Goal: Task Accomplishment & Management: Complete application form

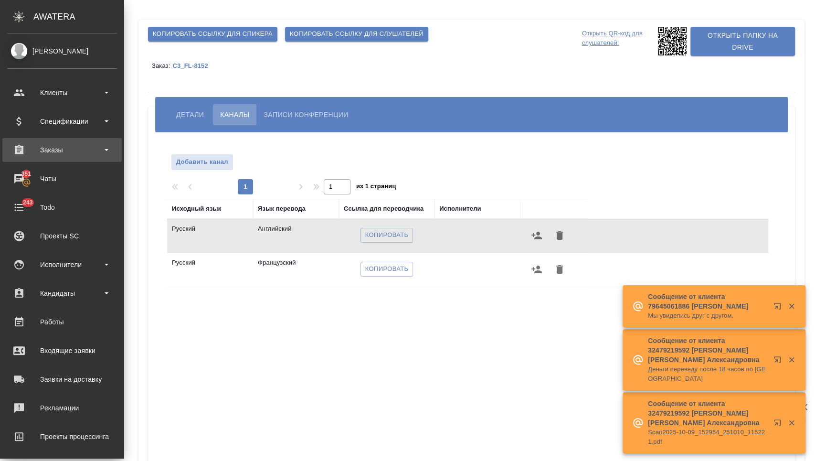
click at [54, 154] on div "Заказы" at bounding box center [62, 150] width 110 height 14
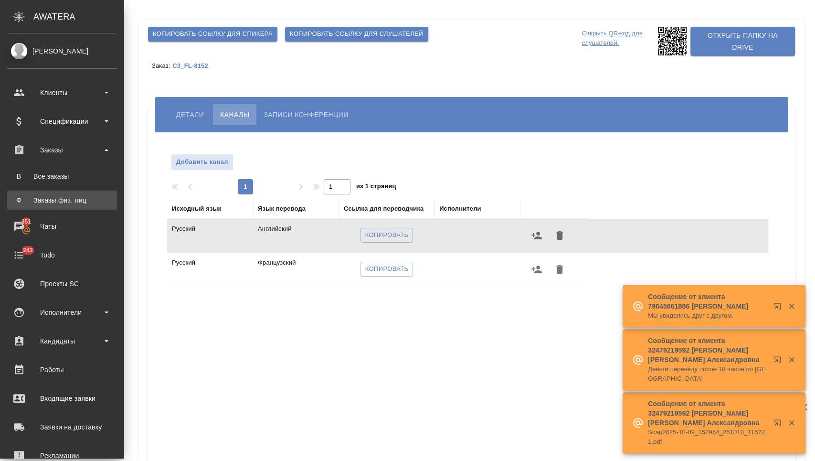
click at [58, 194] on link "Ф Заказы физ. лиц" at bounding box center [62, 199] width 110 height 19
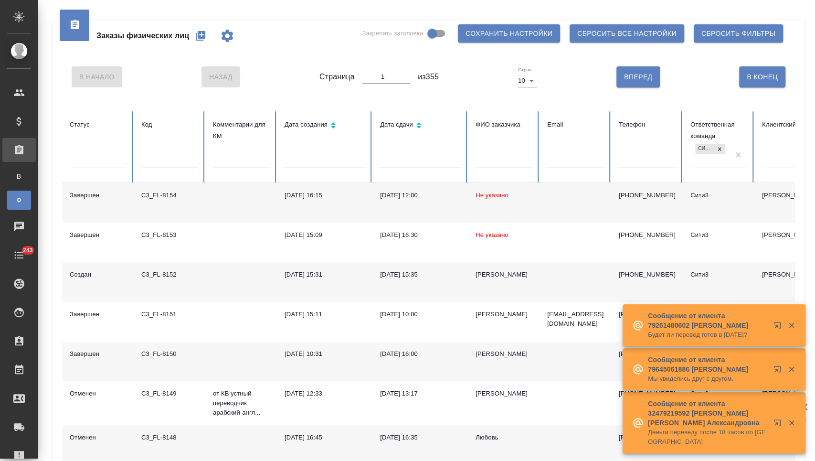
click at [407, 268] on td "09.10.2025, 15:35" at bounding box center [419, 282] width 95 height 40
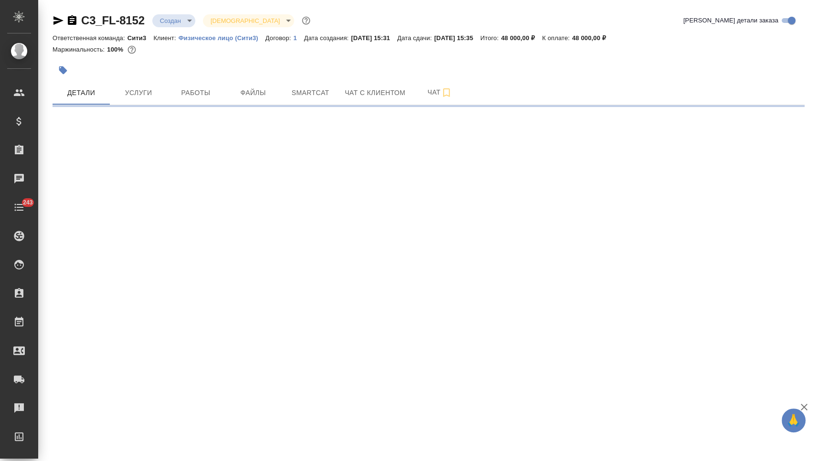
select select "RU"
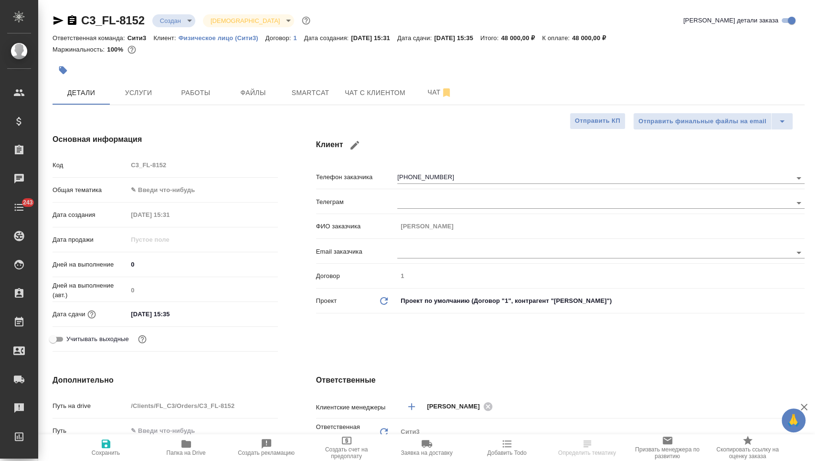
type textarea "x"
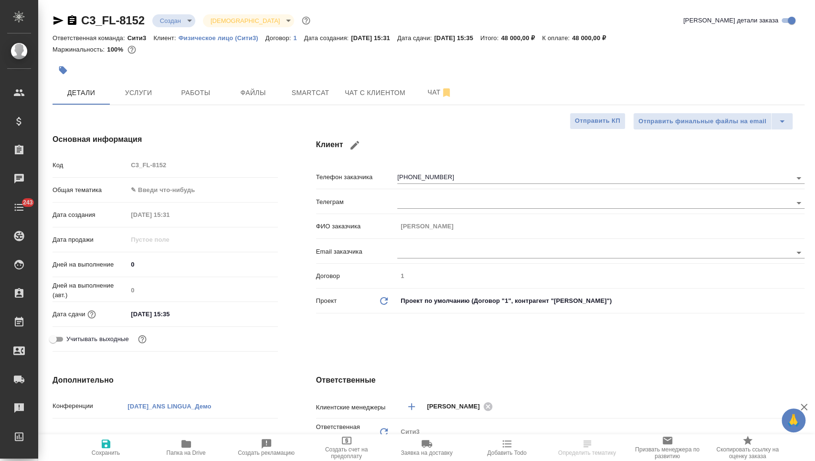
type textarea "x"
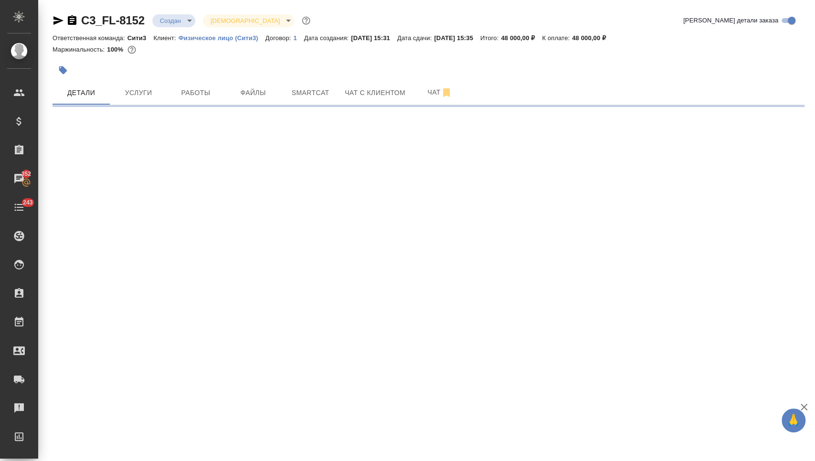
select select "RU"
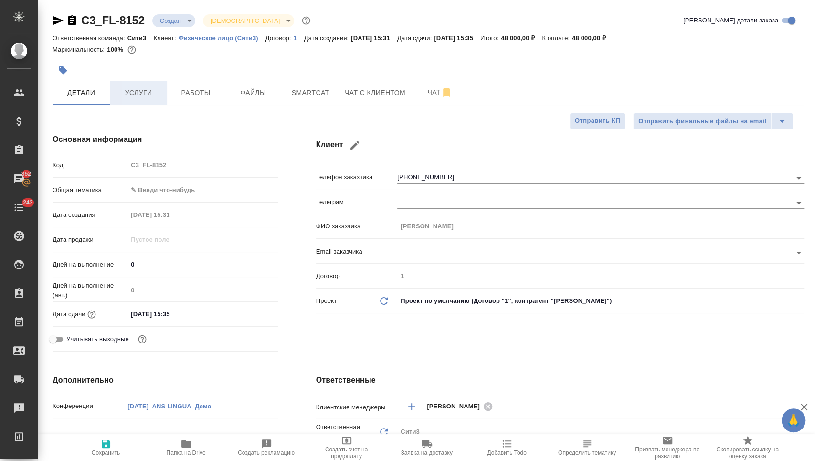
click at [135, 81] on button "Услуги" at bounding box center [138, 93] width 57 height 24
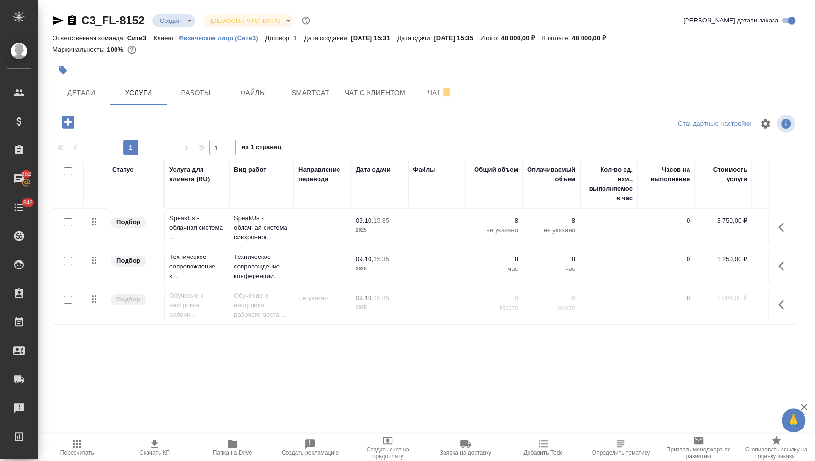
click at [446, 312] on td at bounding box center [436, 304] width 57 height 33
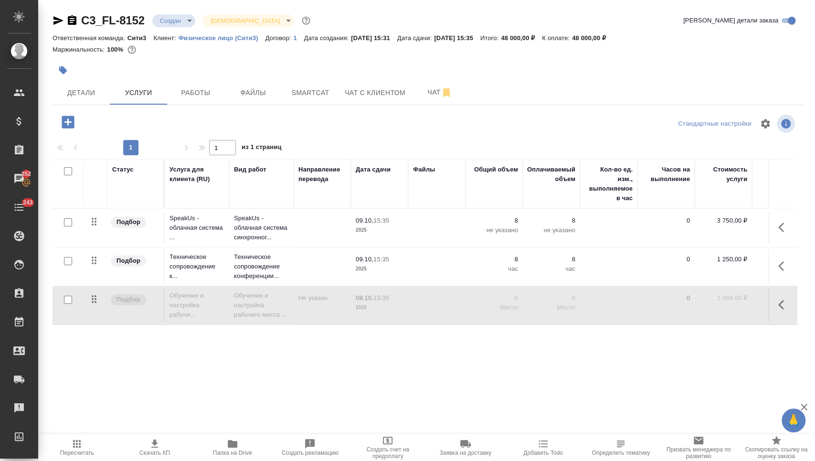
click at [446, 312] on td at bounding box center [436, 304] width 57 height 33
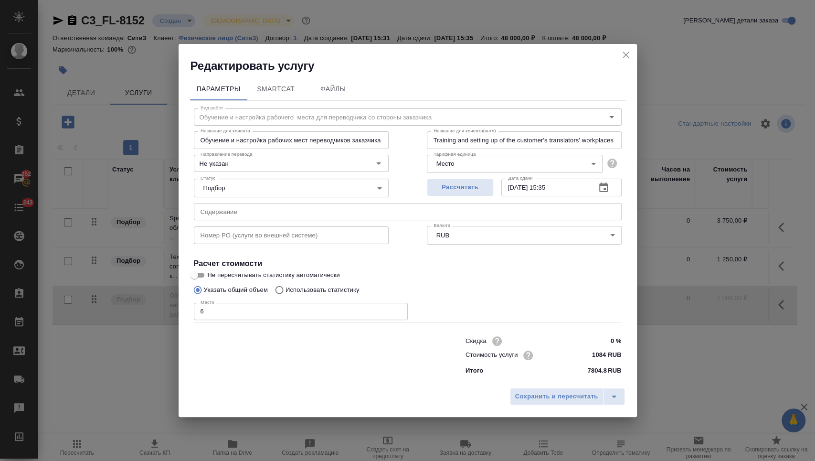
click at [625, 49] on icon "close" at bounding box center [625, 54] width 11 height 11
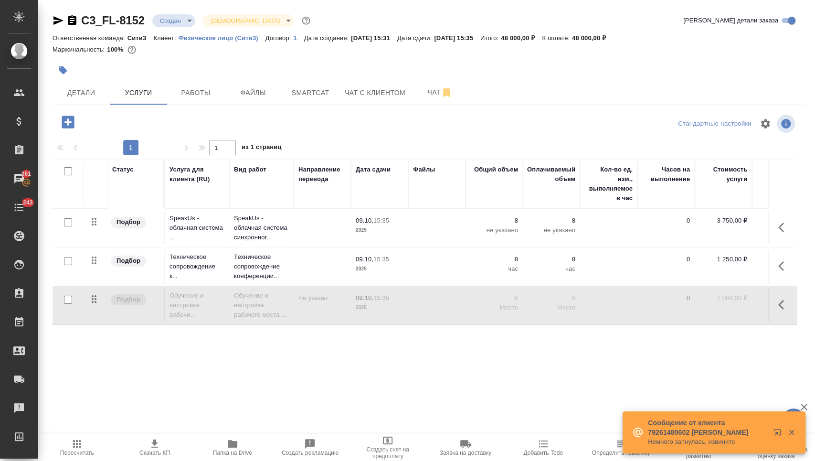
click at [781, 305] on icon "button" at bounding box center [783, 304] width 11 height 11
click at [705, 303] on icon "button" at bounding box center [710, 304] width 11 height 11
click at [85, 446] on span "Пересчитать" at bounding box center [77, 447] width 66 height 18
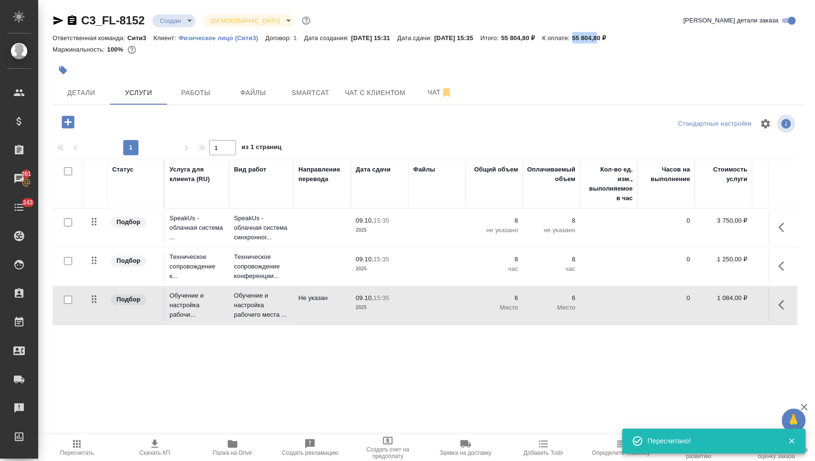
drag, startPoint x: 604, startPoint y: 37, endPoint x: 629, endPoint y: 39, distance: 24.4
click at [632, 38] on div "Ответственная команда: Сити3 Клиент: Физическое лицо (Сити3) Договор: 1 Дата со…" at bounding box center [429, 37] width 752 height 11
click at [610, 40] on p "55 804,80 ₽" at bounding box center [592, 37] width 41 height 7
drag, startPoint x: 606, startPoint y: 36, endPoint x: 633, endPoint y: 36, distance: 27.2
click at [613, 36] on p "55 804,80 ₽" at bounding box center [592, 37] width 41 height 7
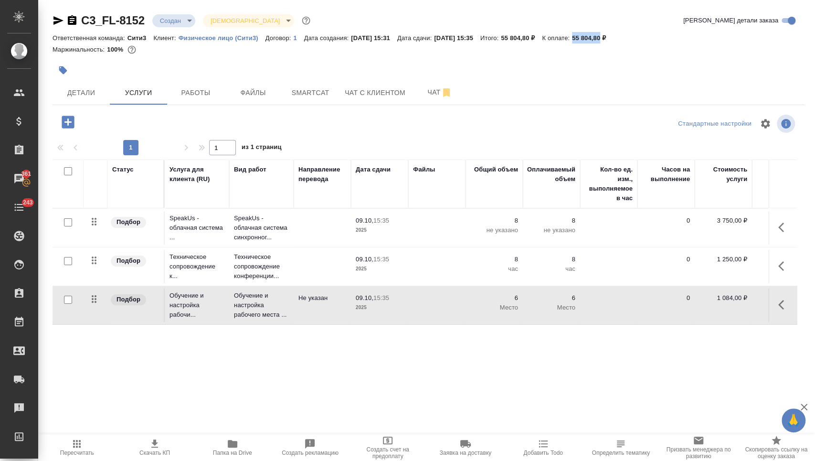
copy p "55 804,80"
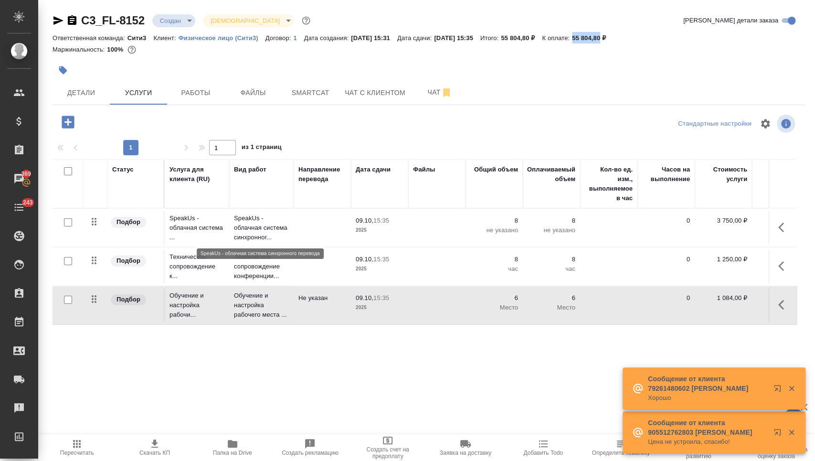
click at [322, 229] on td at bounding box center [322, 227] width 57 height 33
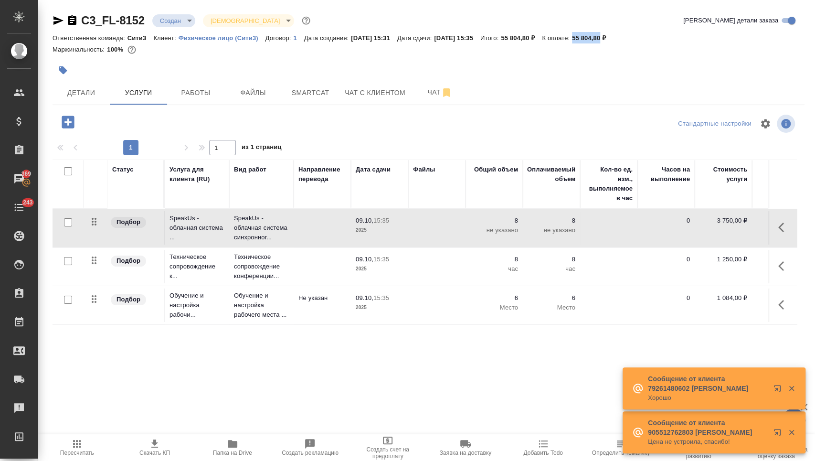
click at [322, 229] on td at bounding box center [322, 227] width 57 height 33
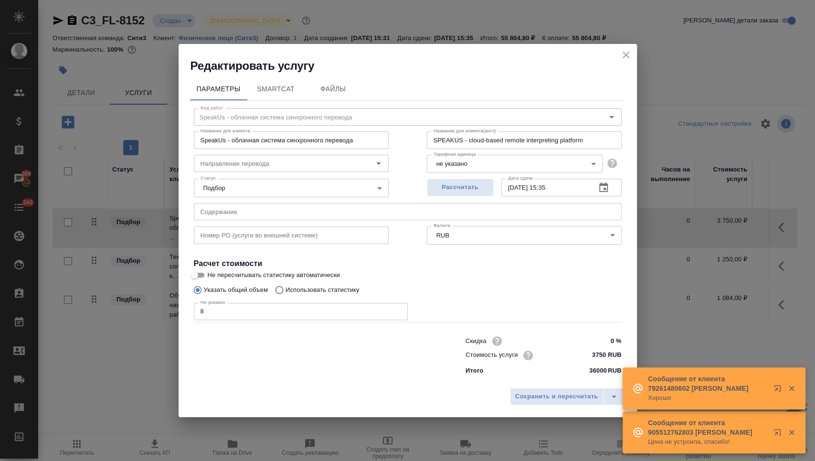
click at [268, 316] on input "8" at bounding box center [301, 311] width 214 height 17
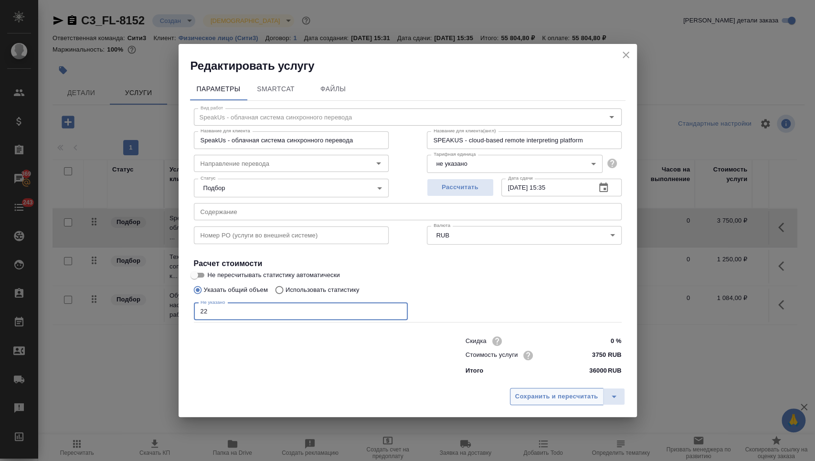
type input "22"
click at [533, 391] on span "Сохранить и пересчитать" at bounding box center [556, 396] width 83 height 11
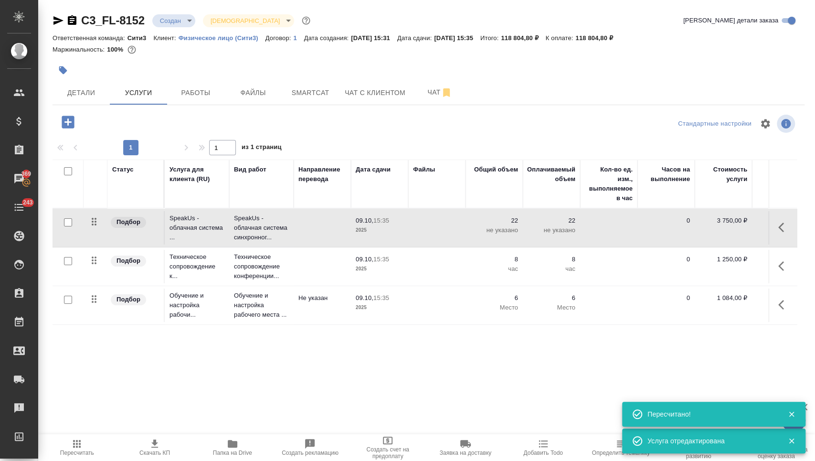
click at [339, 269] on td at bounding box center [322, 266] width 57 height 33
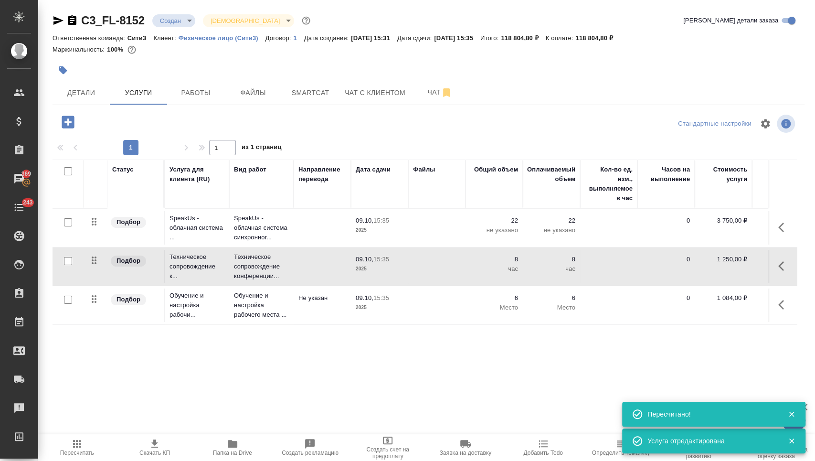
click at [339, 269] on td at bounding box center [322, 266] width 57 height 33
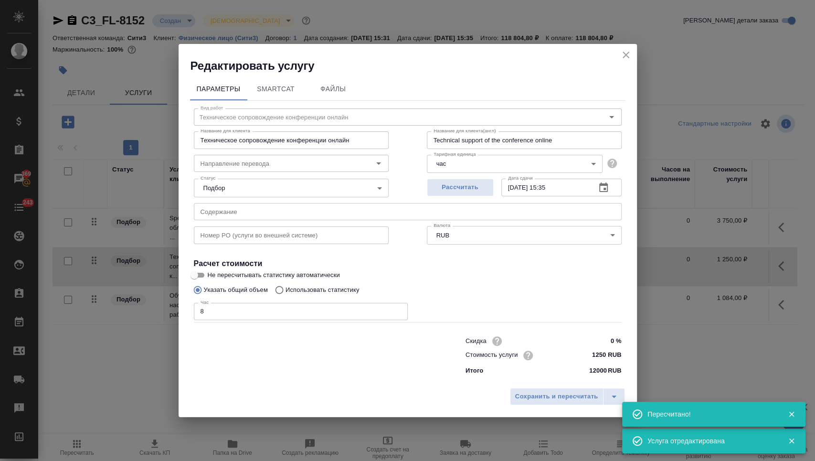
click at [287, 308] on input "8" at bounding box center [301, 311] width 214 height 17
type input "22"
click at [541, 393] on span "Сохранить и пересчитать" at bounding box center [556, 396] width 83 height 11
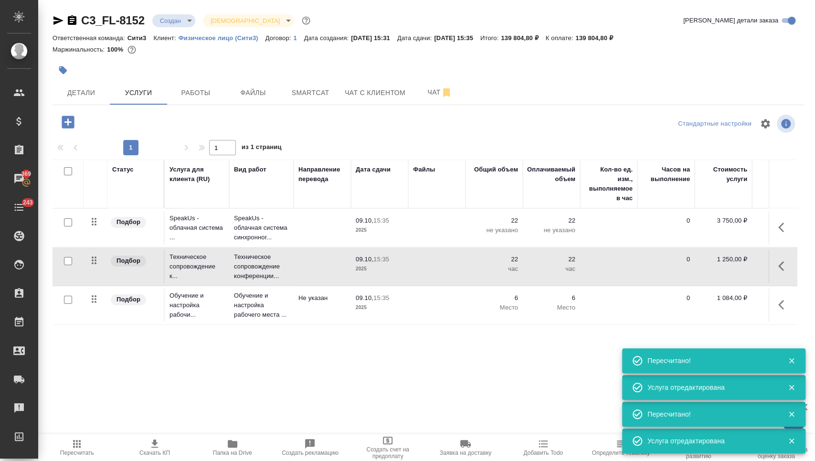
click at [417, 304] on td at bounding box center [436, 304] width 57 height 33
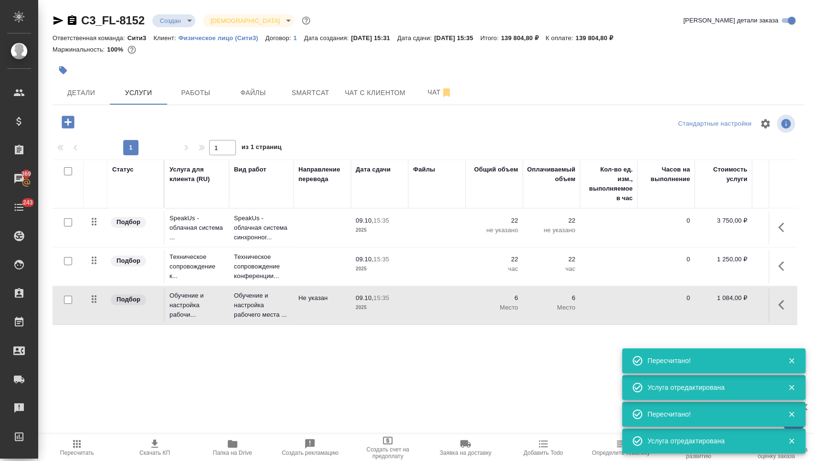
click at [417, 304] on td at bounding box center [436, 304] width 57 height 33
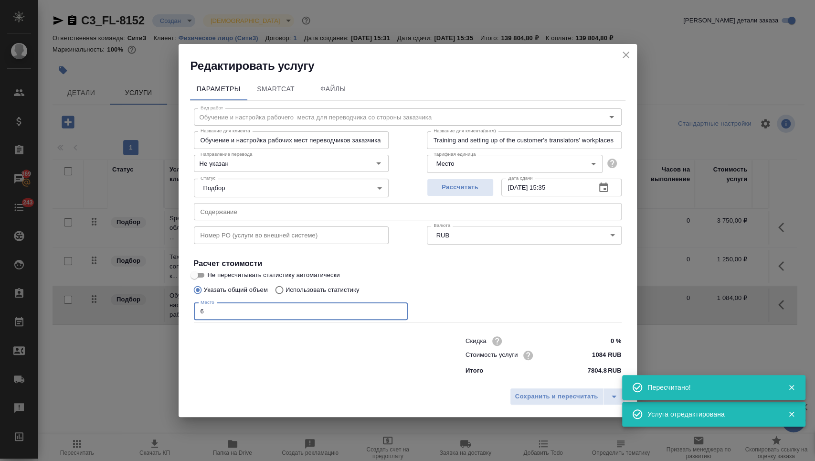
click at [349, 316] on input "6" at bounding box center [301, 311] width 214 height 17
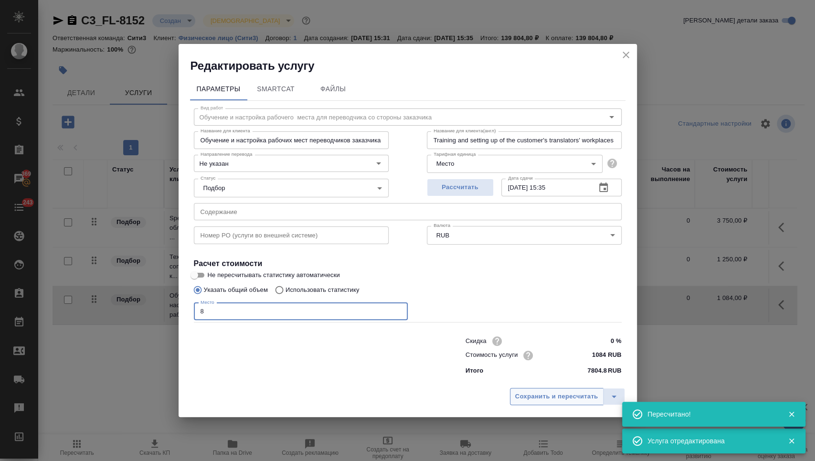
type input "8"
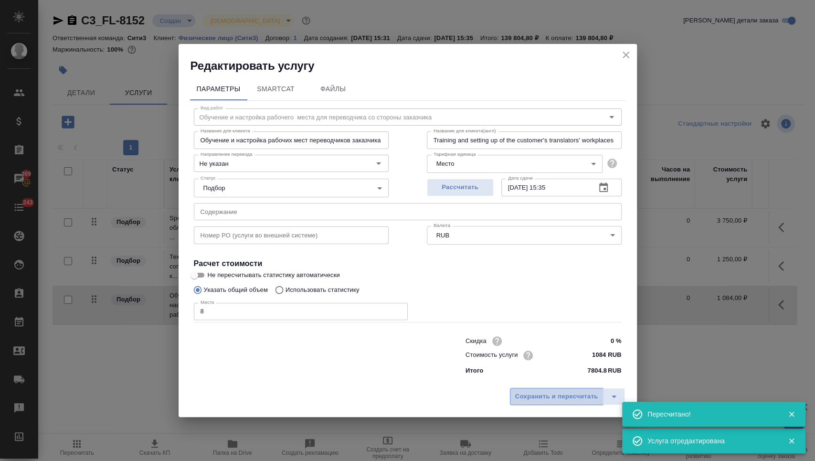
click at [552, 397] on span "Сохранить и пересчитать" at bounding box center [556, 396] width 83 height 11
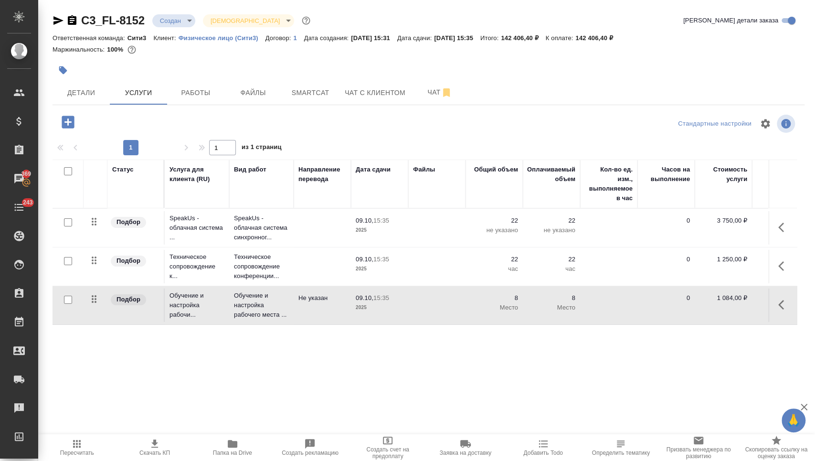
click at [154, 447] on icon "button" at bounding box center [154, 443] width 7 height 8
click at [785, 307] on icon "button" at bounding box center [783, 304] width 11 height 11
click at [706, 307] on icon "button" at bounding box center [710, 304] width 11 height 11
click at [89, 449] on span "Пересчитать" at bounding box center [77, 452] width 34 height 7
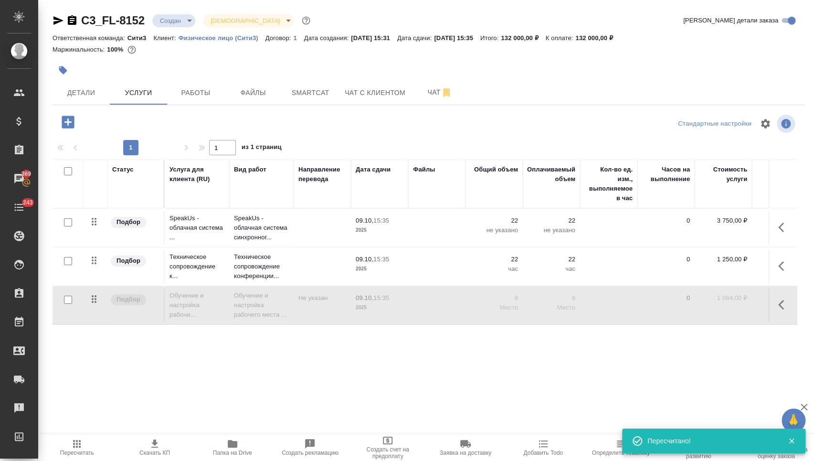
click at [153, 444] on icon "button" at bounding box center [154, 443] width 11 height 11
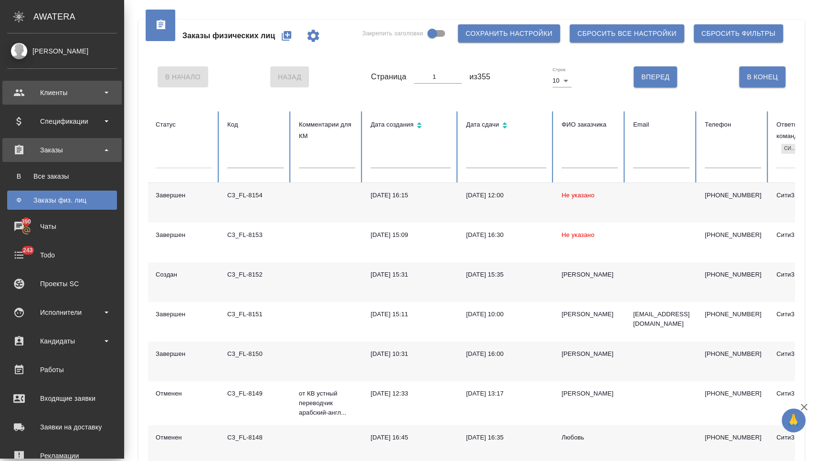
click at [55, 93] on div "Клиенты" at bounding box center [62, 92] width 110 height 14
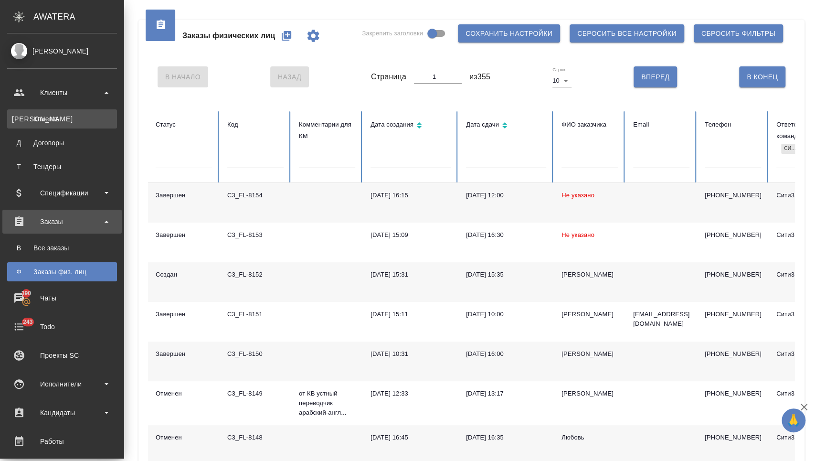
click at [54, 119] on div "Клиенты" at bounding box center [62, 119] width 100 height 10
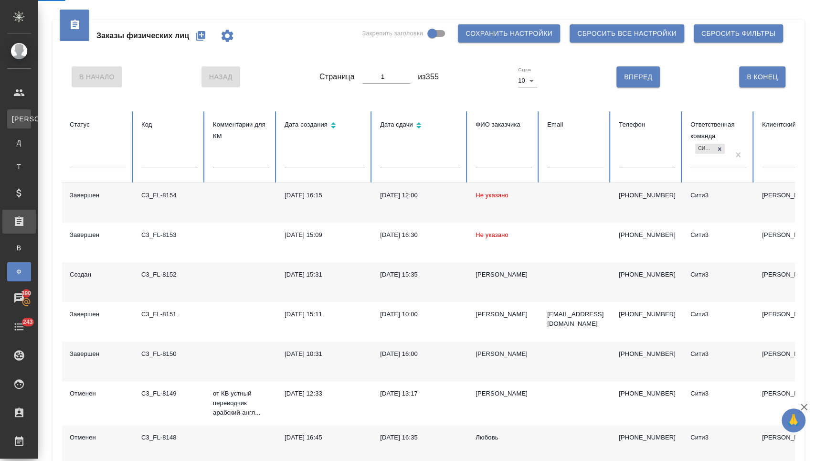
select select "RU"
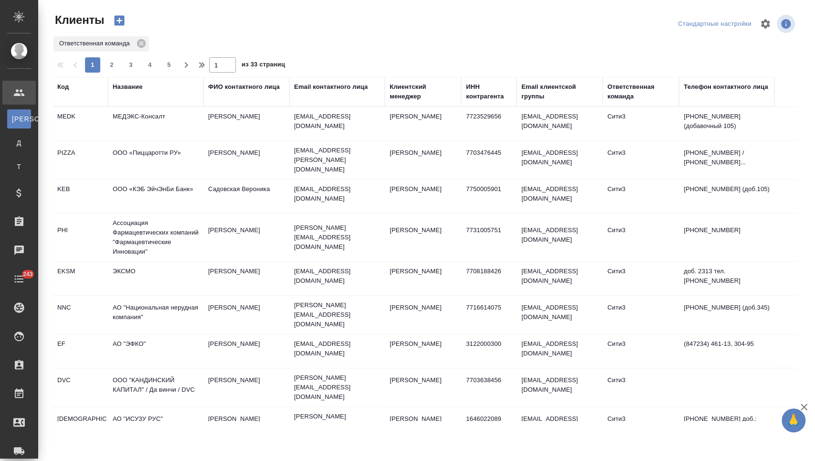
click at [129, 87] on div "Название" at bounding box center [128, 87] width 30 height 10
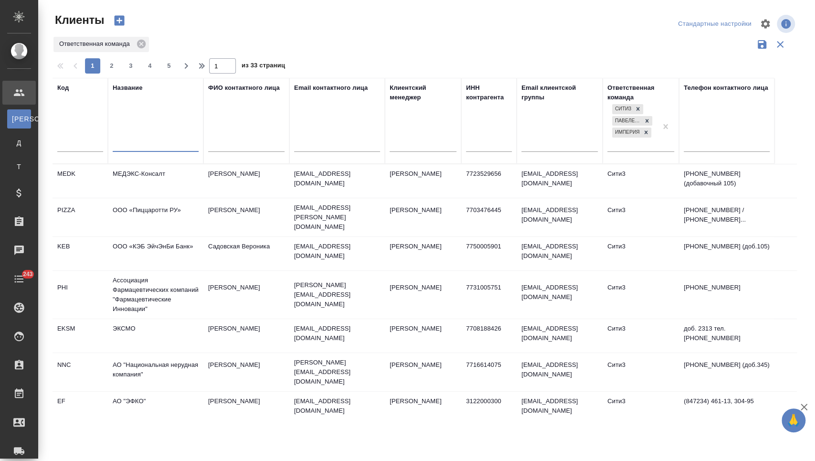
click at [126, 151] on input "text" at bounding box center [156, 145] width 86 height 12
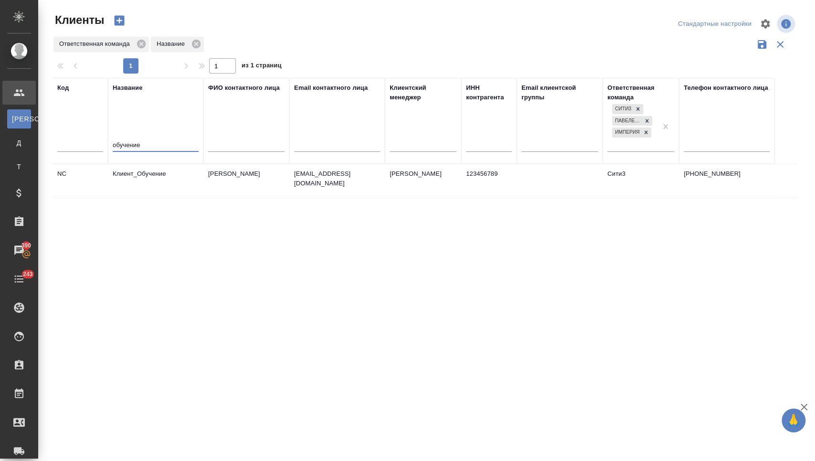
type input "обучение"
click at [136, 176] on td "Клиент_Обучение" at bounding box center [155, 180] width 95 height 33
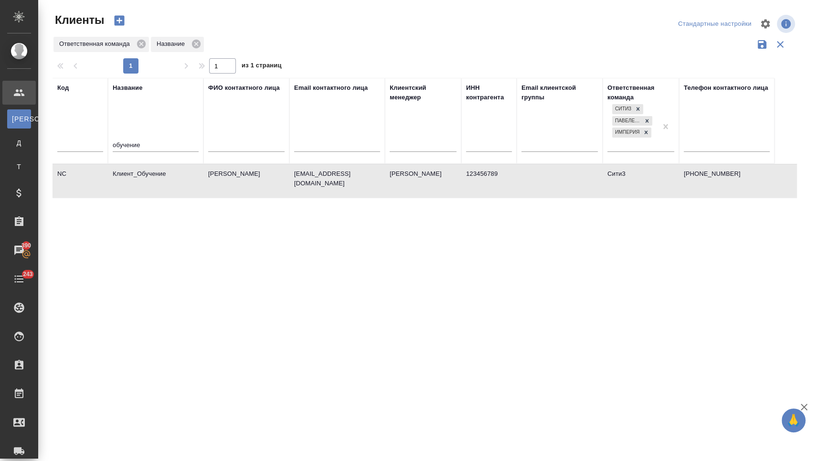
click at [136, 176] on td "Клиент_Обучение" at bounding box center [155, 180] width 95 height 33
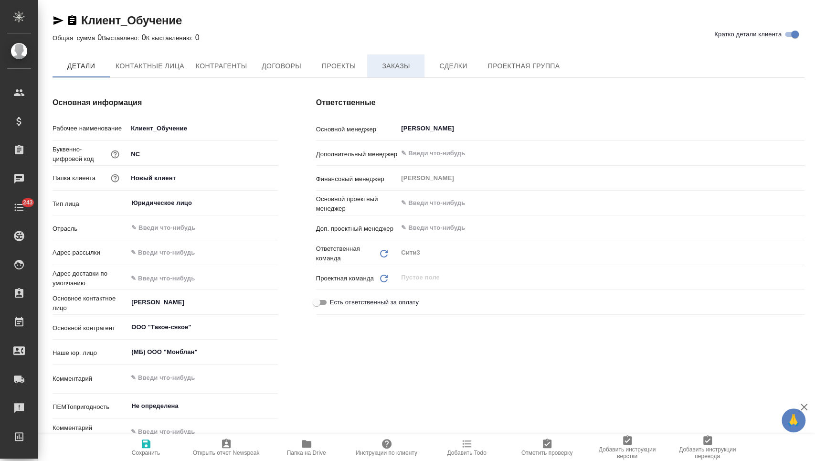
click at [389, 61] on span "Заказы" at bounding box center [396, 66] width 46 height 12
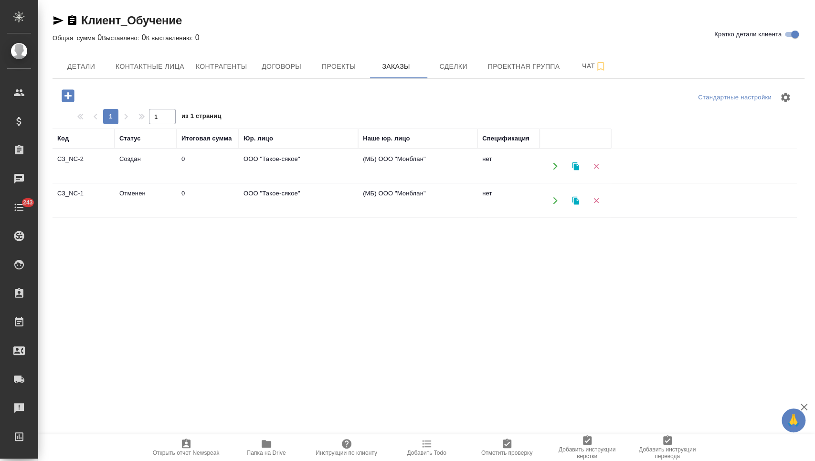
click at [206, 174] on td "0" at bounding box center [208, 165] width 62 height 33
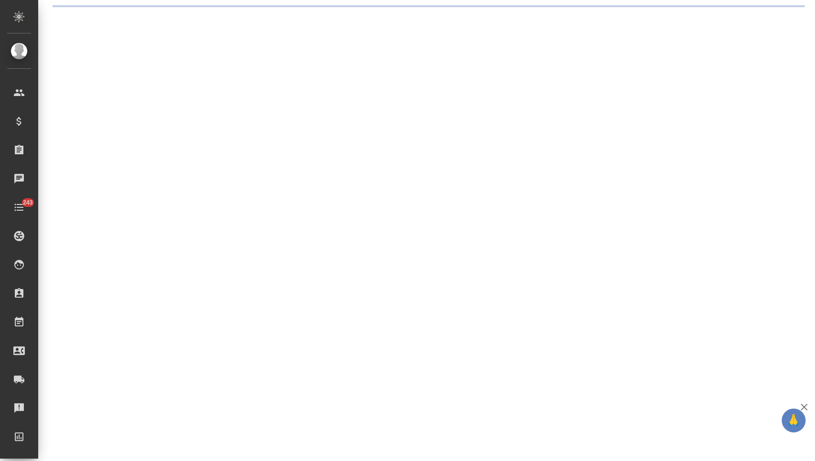
select select "RU"
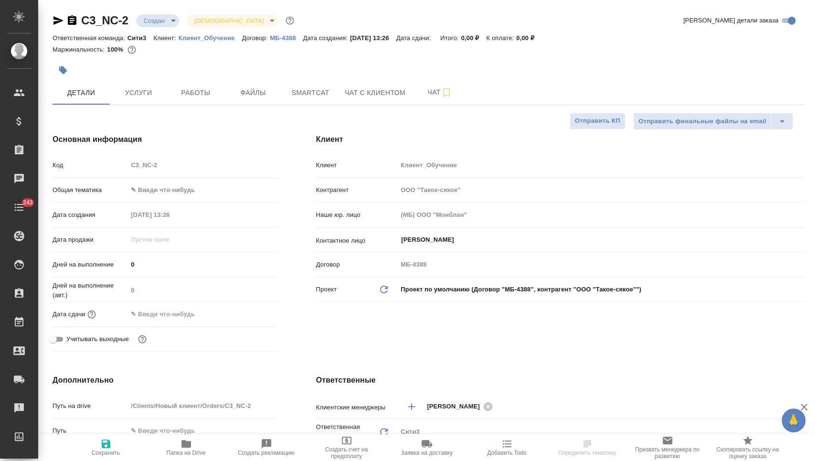
type textarea "x"
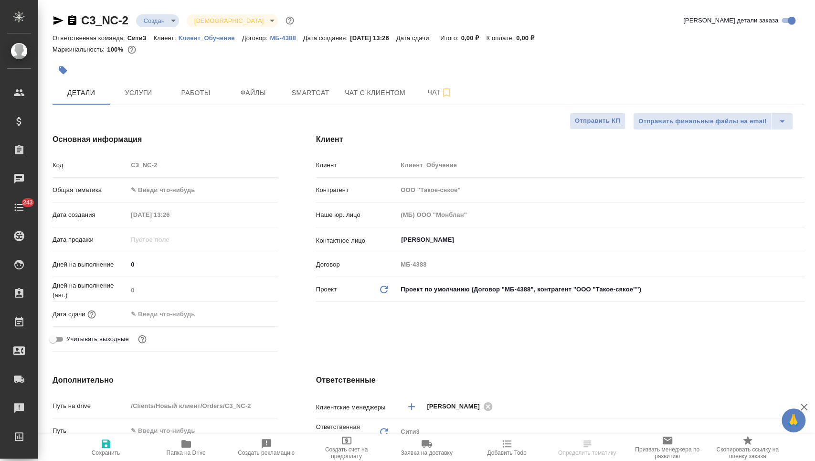
type textarea "x"
click at [276, 443] on span "Создать рекламацию" at bounding box center [266, 447] width 69 height 18
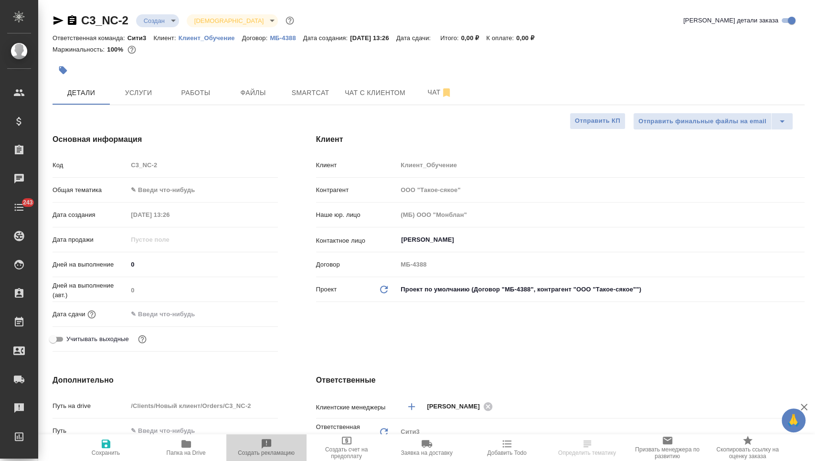
type textarea "x"
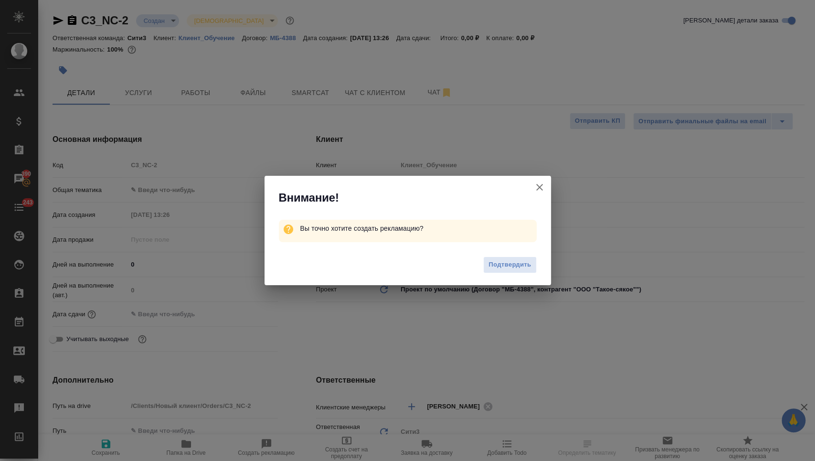
click at [537, 190] on icon "button" at bounding box center [539, 186] width 11 height 11
type textarea "x"
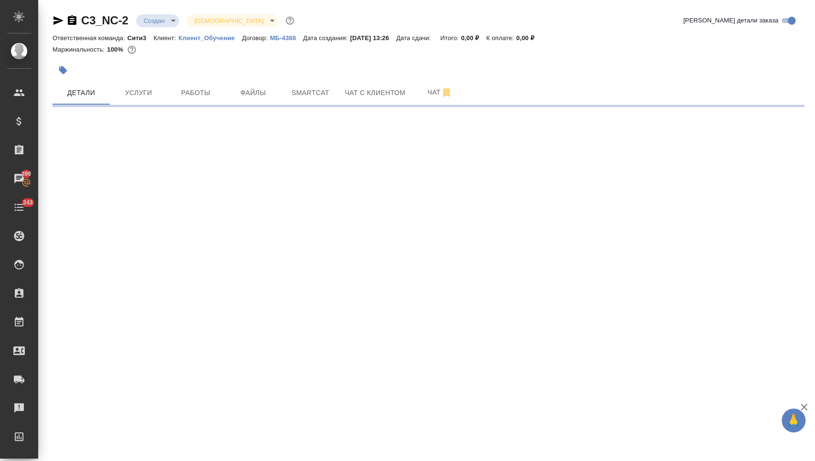
select select "RU"
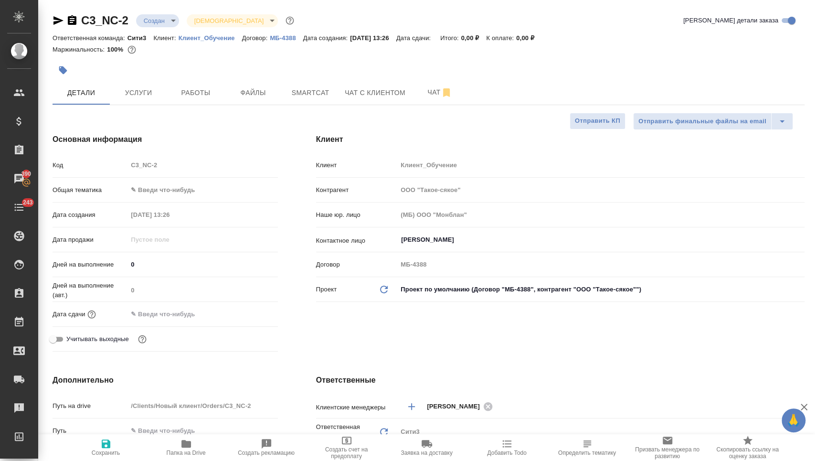
type textarea "x"
click at [266, 438] on icon "button" at bounding box center [266, 443] width 11 height 11
type textarea "x"
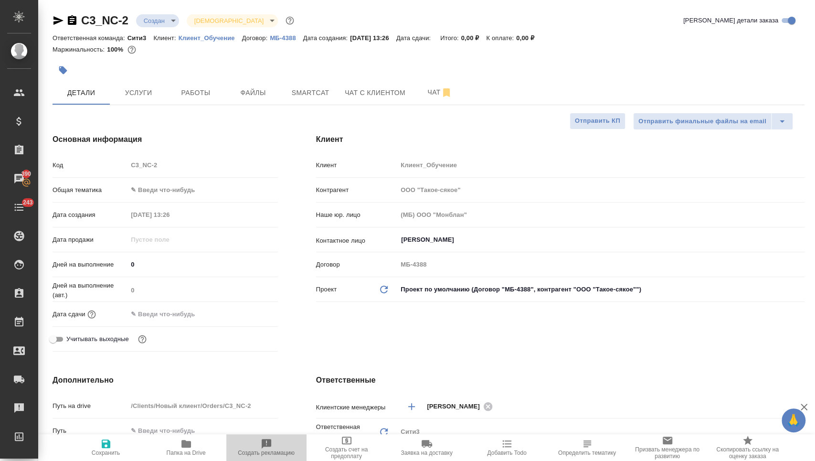
type textarea "x"
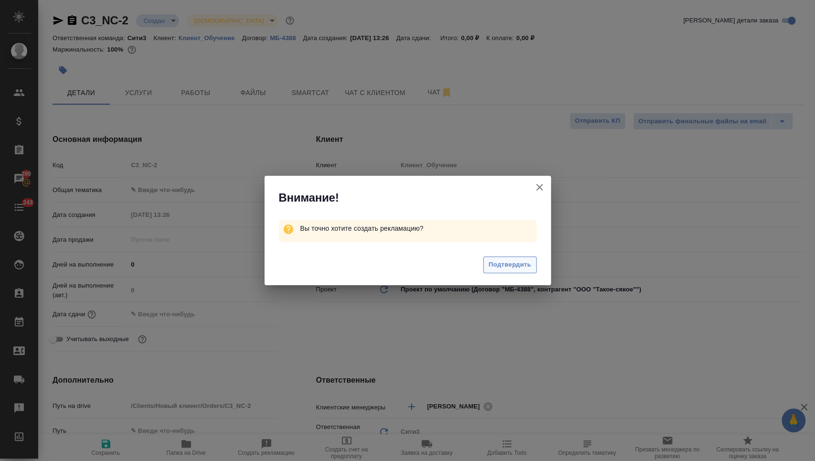
click at [511, 265] on span "Подтвердить" at bounding box center [509, 264] width 42 height 11
type textarea "x"
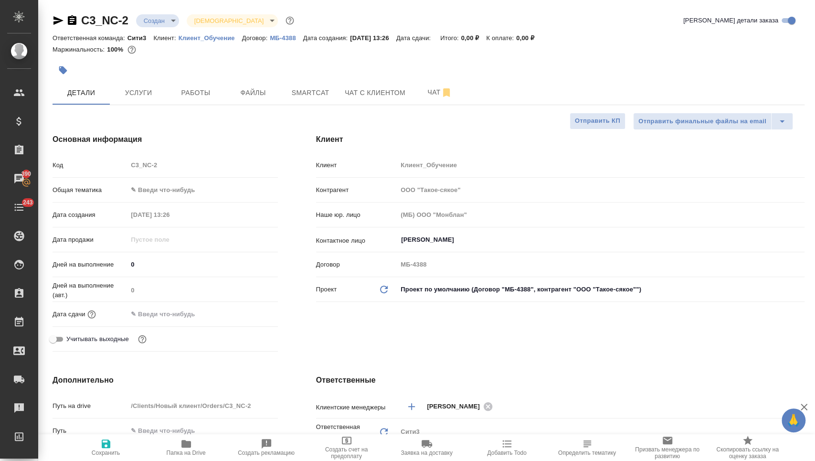
type textarea "x"
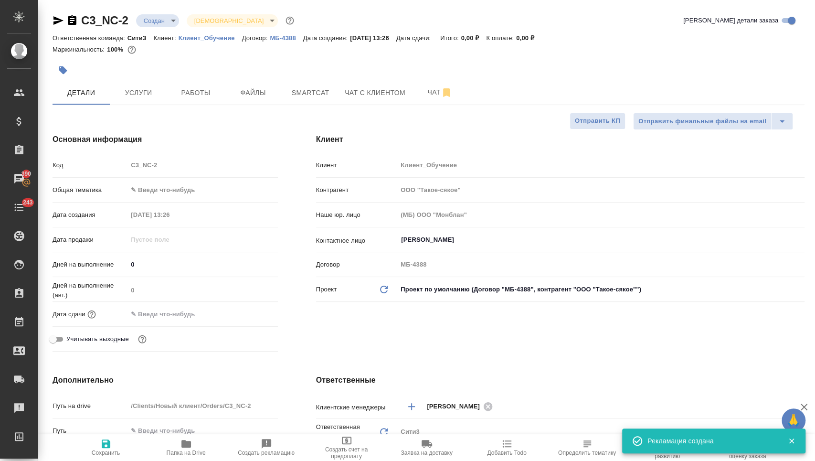
type textarea "x"
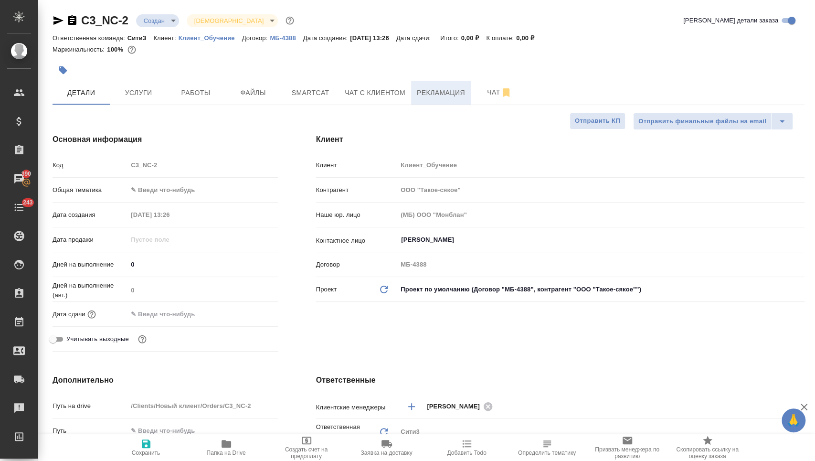
click at [430, 89] on span "Рекламация" at bounding box center [441, 93] width 48 height 12
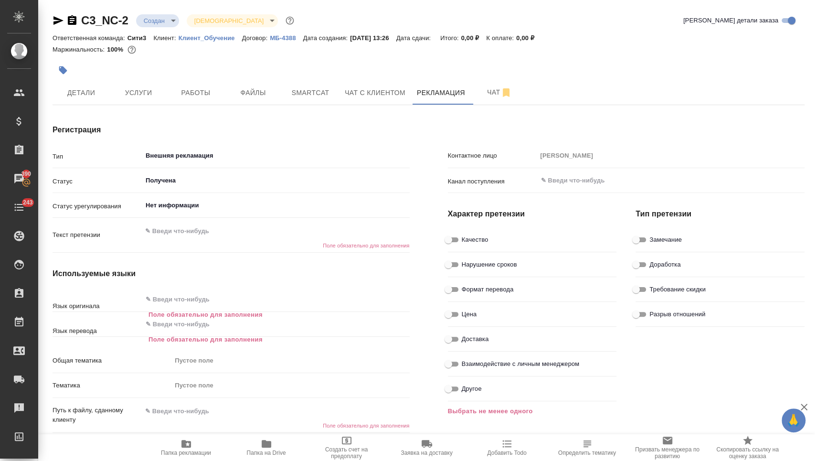
type textarea "x"
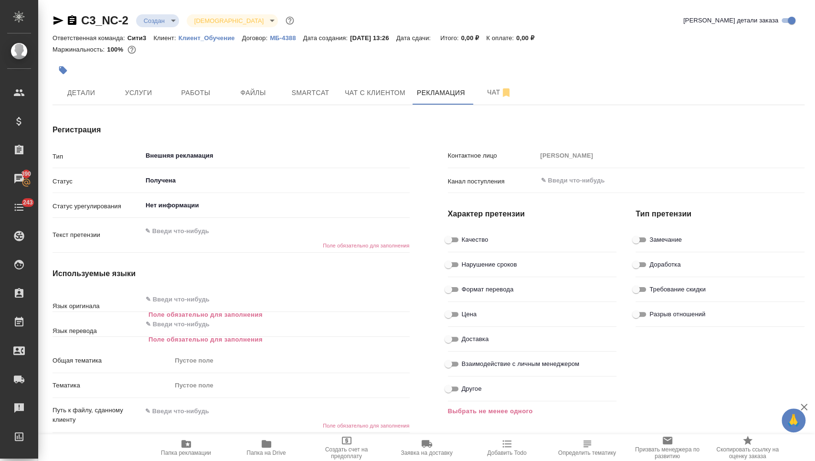
type textarea "x"
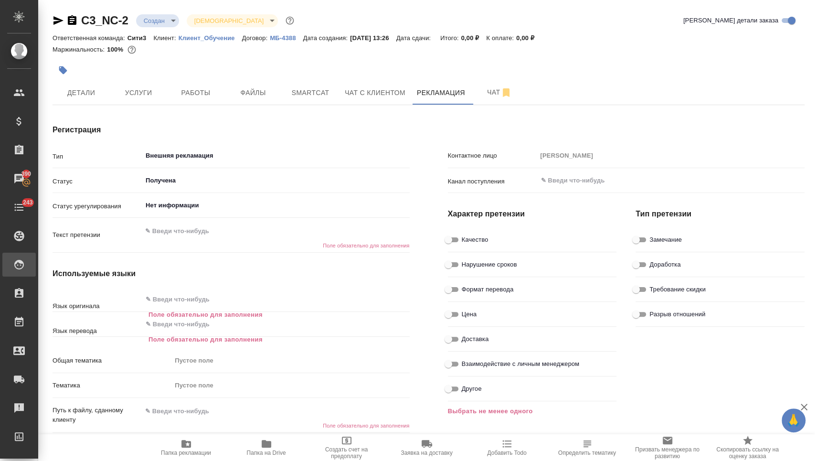
type textarea "x"
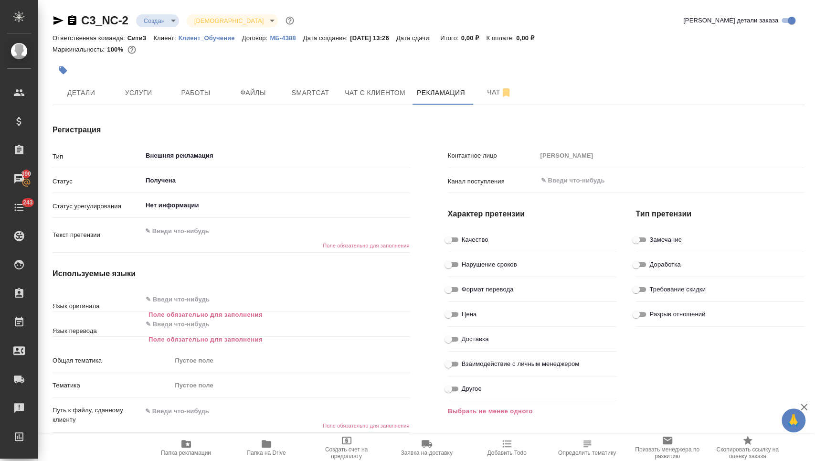
click at [150, 133] on h4 "Регистрация" at bounding box center [231, 129] width 357 height 11
click at [171, 230] on textarea at bounding box center [276, 231] width 268 height 16
type textarea "x"
type textarea "Н"
type textarea "x"
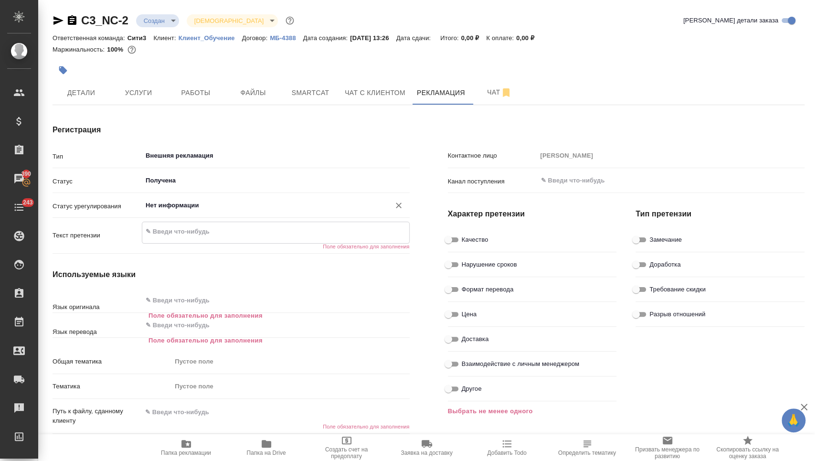
type textarea "x"
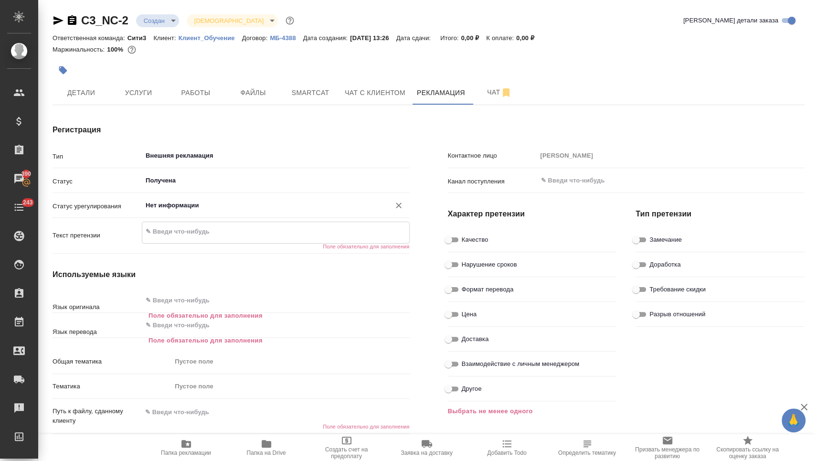
type textarea "x"
type textarea "Не"
type textarea "x"
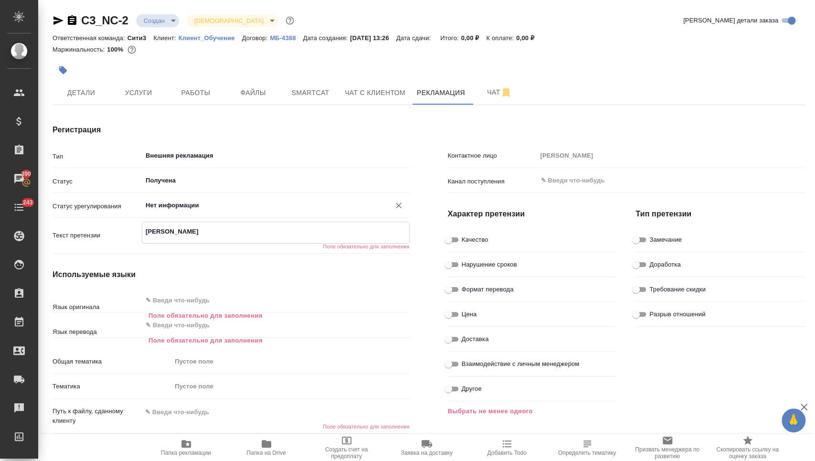
type textarea "x"
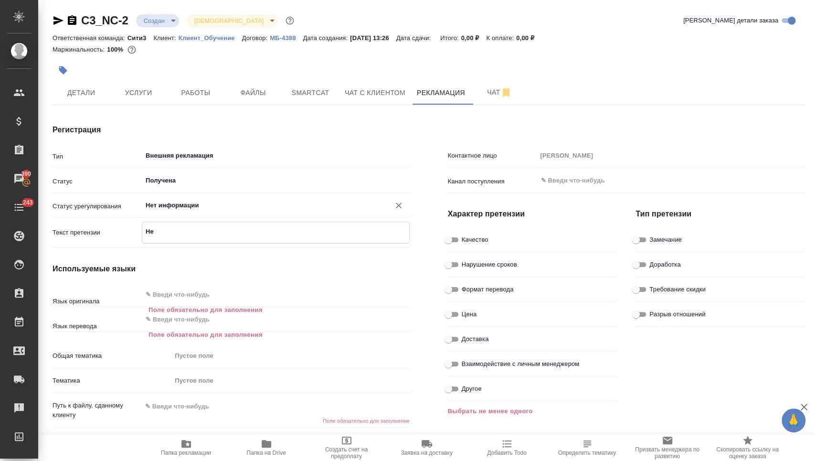
type textarea "Нев"
type textarea "x"
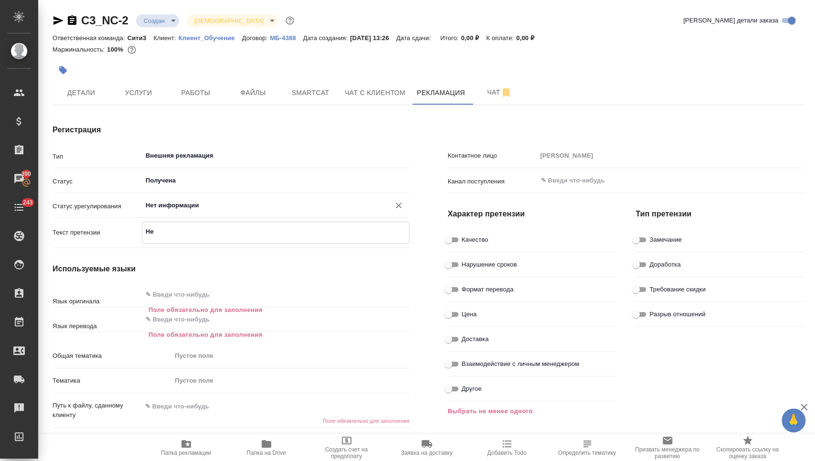
type textarea "x"
type textarea "Неве"
type textarea "x"
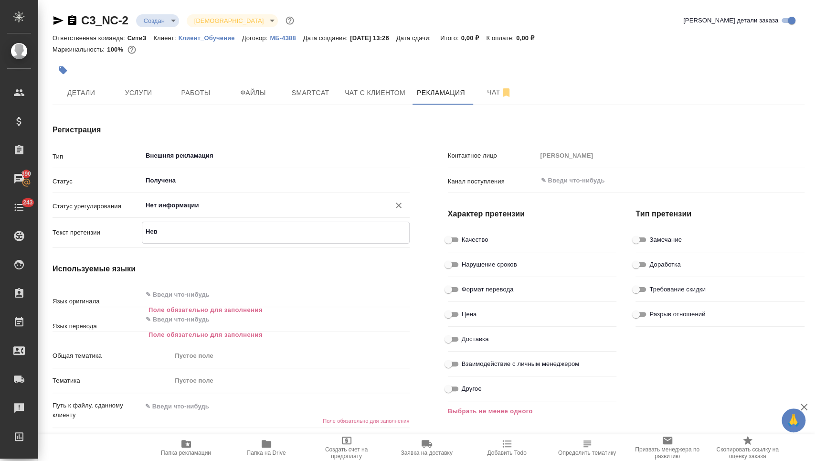
type textarea "x"
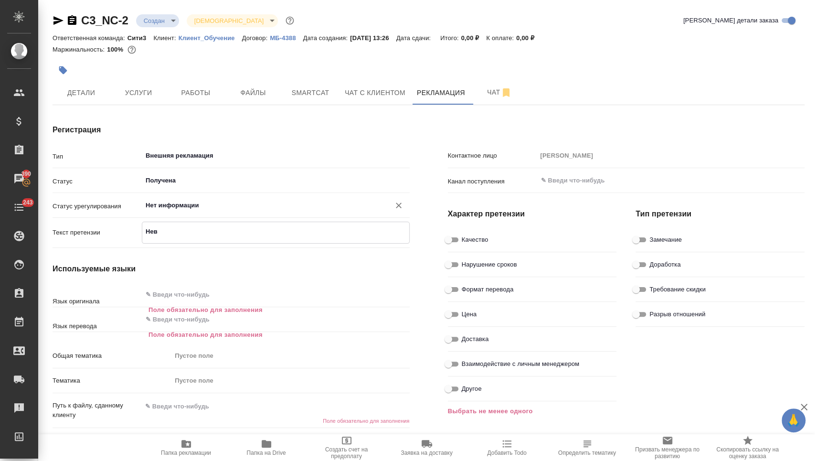
type textarea "x"
type textarea "Невер"
type textarea "x"
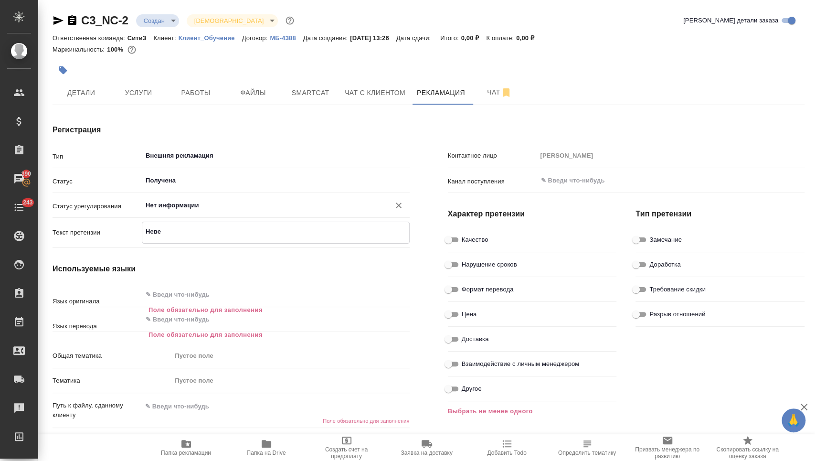
type textarea "x"
type textarea "Неверн"
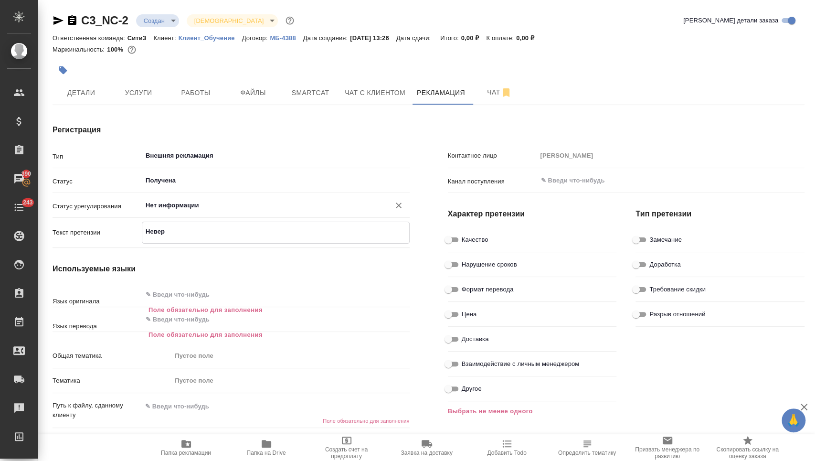
type textarea "x"
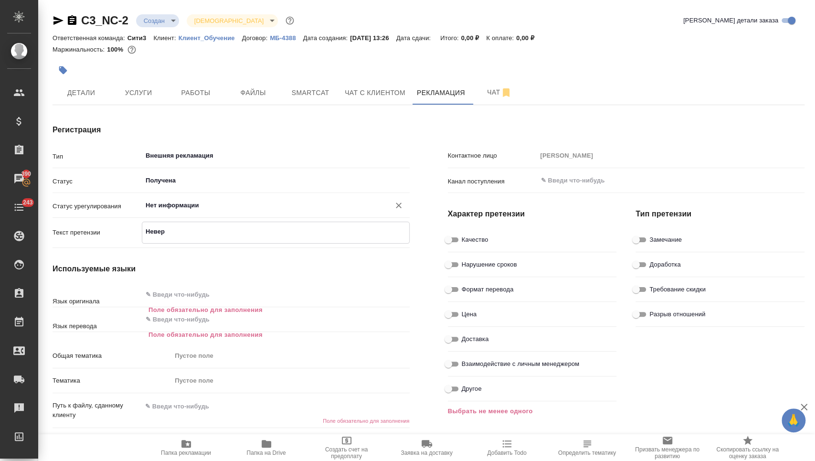
type textarea "x"
type textarea "Неверно"
type textarea "x"
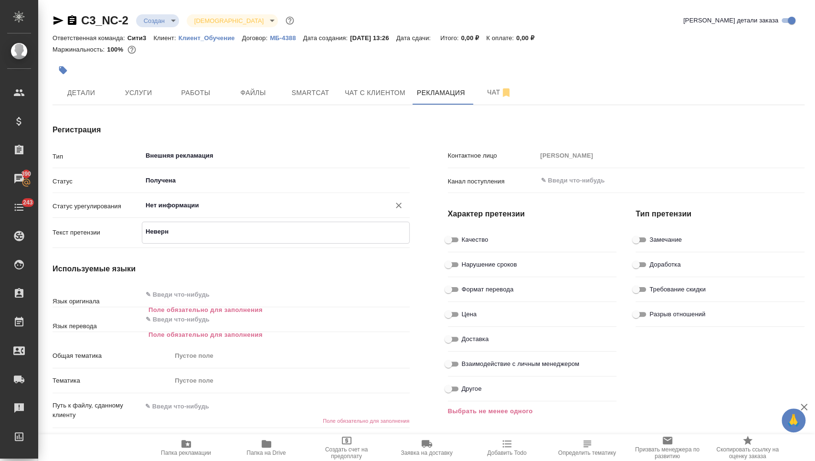
type textarea "x"
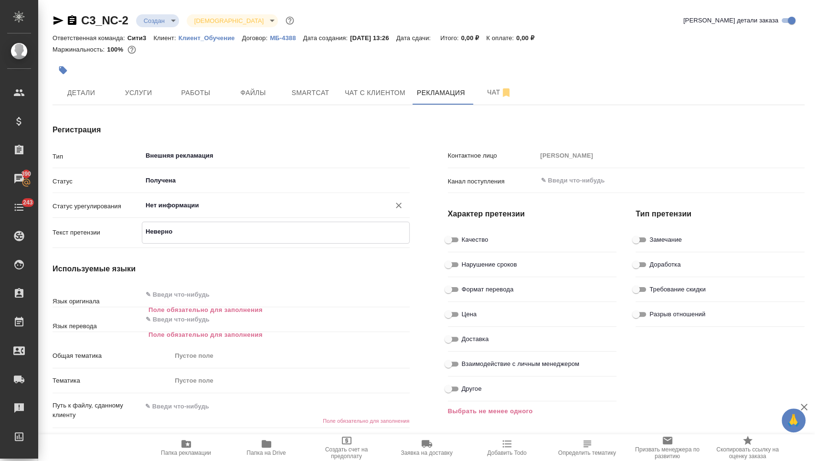
type textarea "Неверно"
type textarea "x"
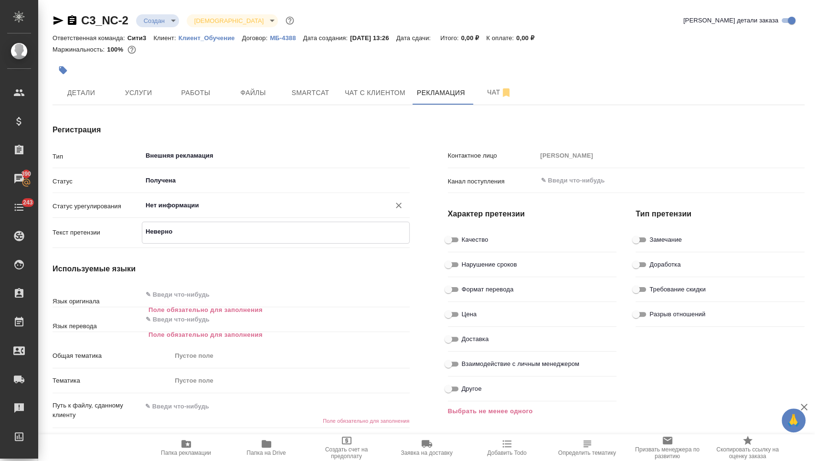
type textarea "x"
type textarea "Неверно п"
type textarea "x"
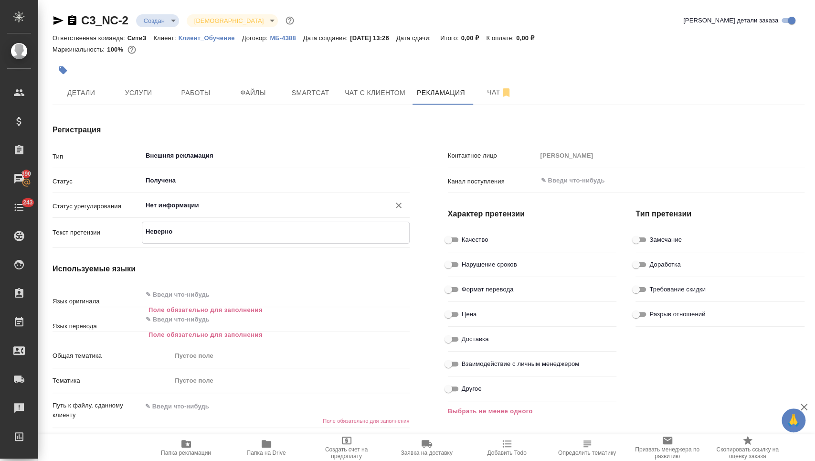
type textarea "x"
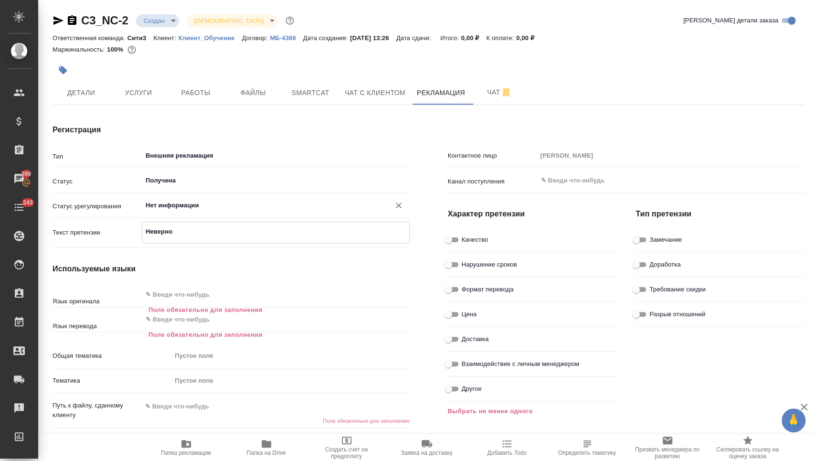
type textarea "x"
type textarea "Неверно пе"
type textarea "x"
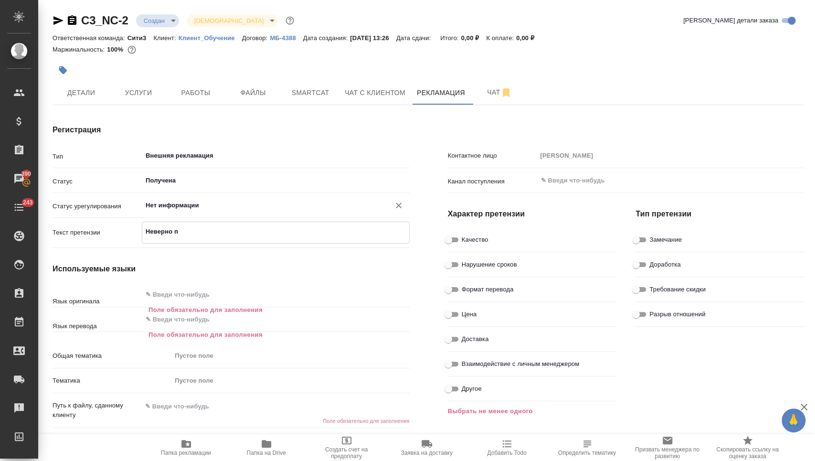
type textarea "x"
type textarea "Неверно пер"
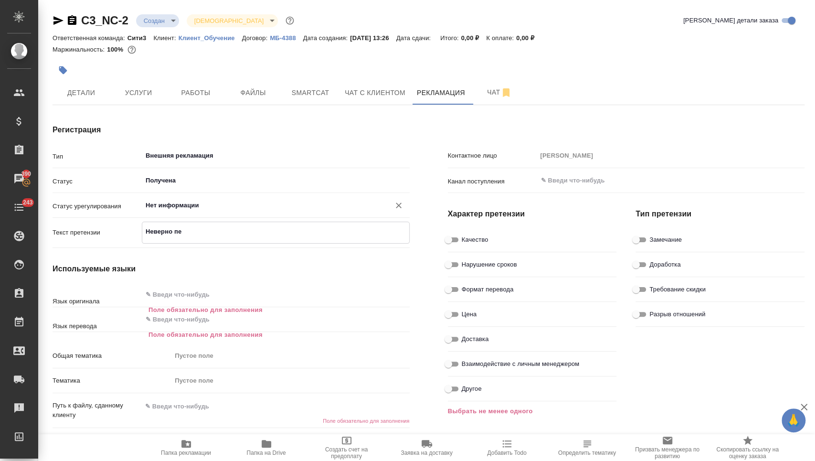
type textarea "x"
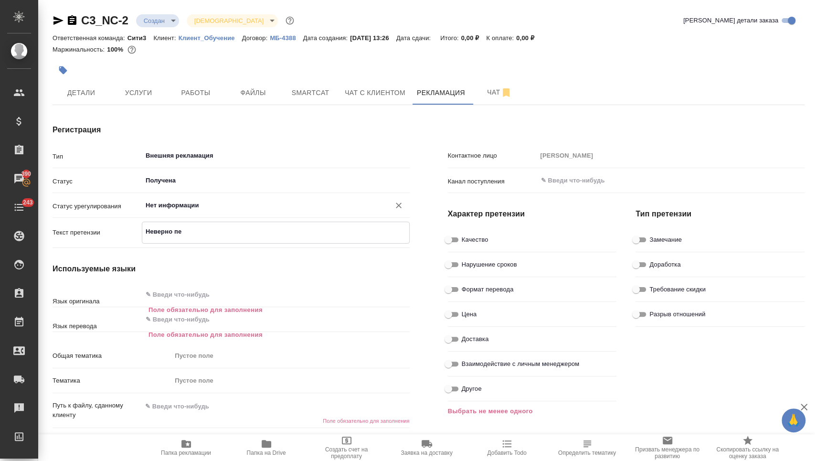
type textarea "x"
type textarea "Неверно пере"
type textarea "x"
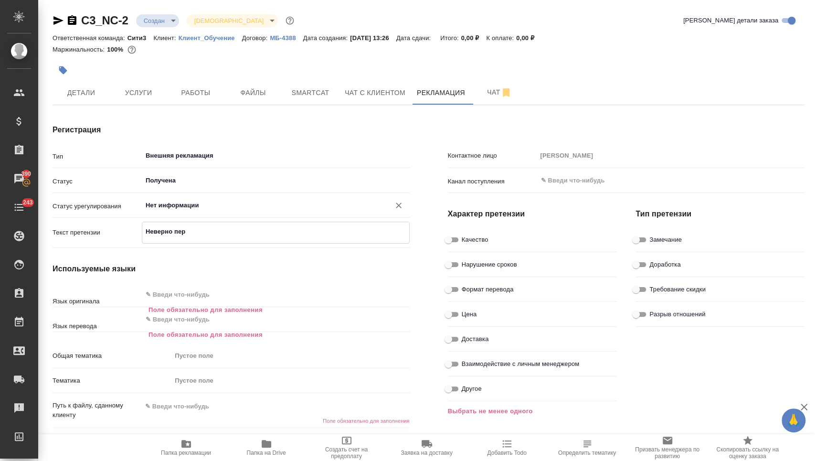
type textarea "x"
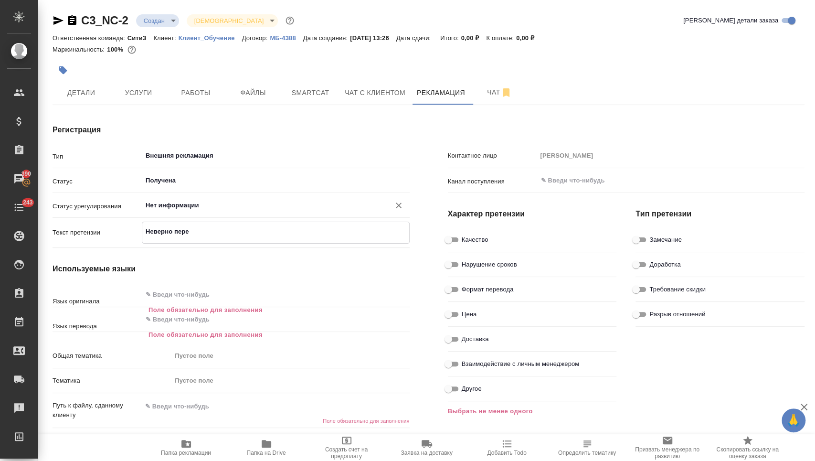
type textarea "Неверно перев"
type textarea "x"
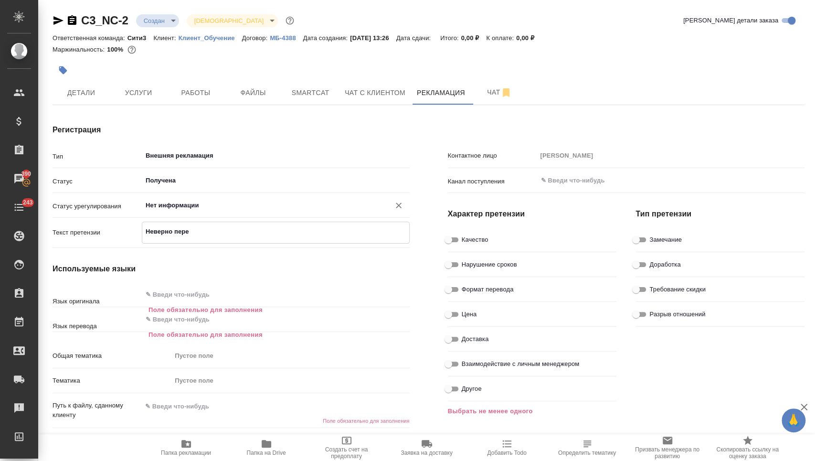
type textarea "x"
type textarea "Неверно переве"
type textarea "x"
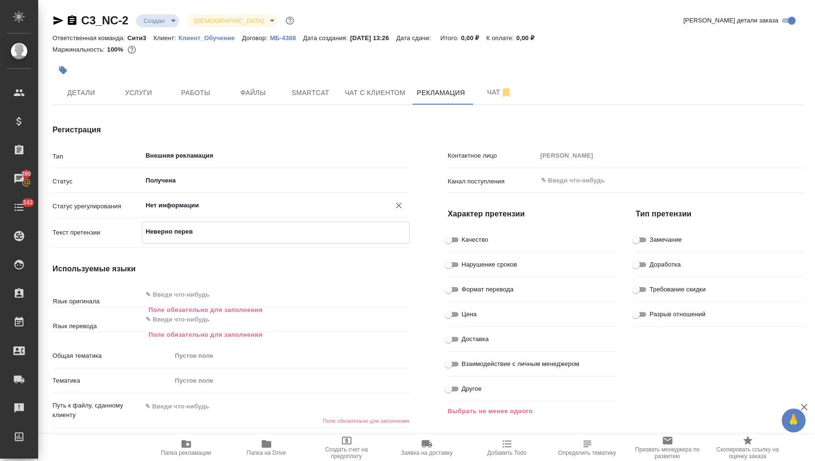
type textarea "x"
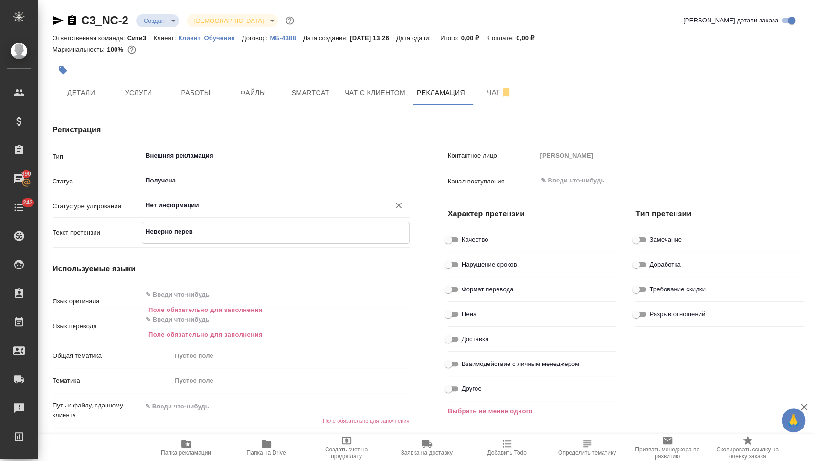
type textarea "x"
type textarea "Неверно перевед"
type textarea "x"
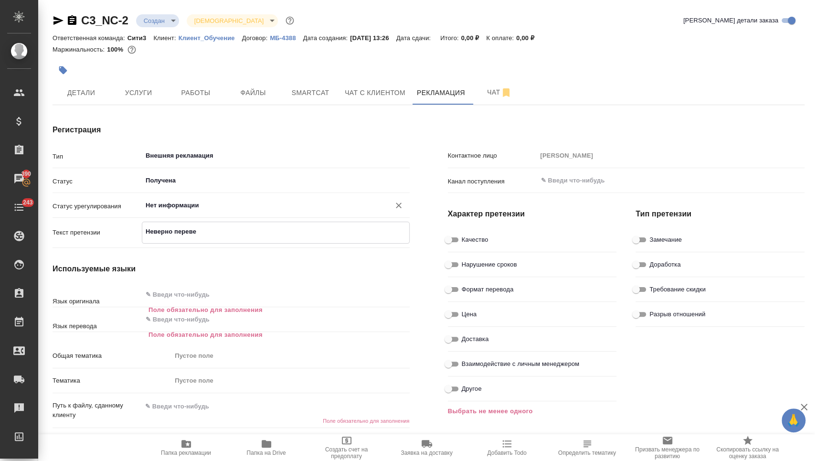
type textarea "x"
type textarea "Неверно переведе"
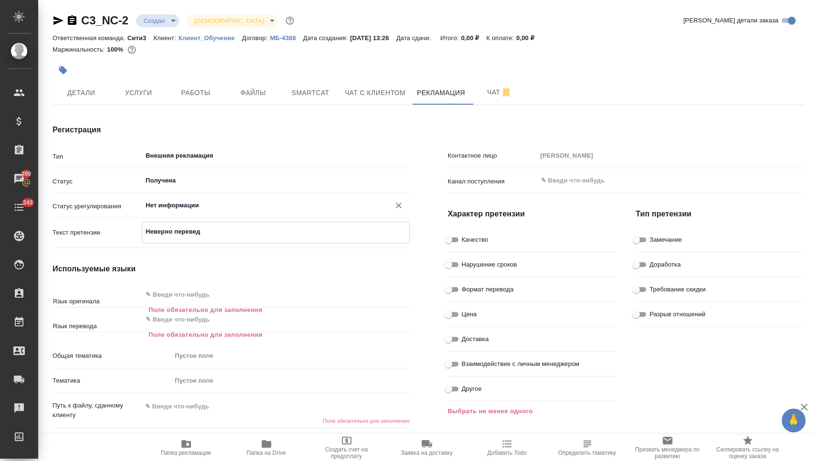
type textarea "x"
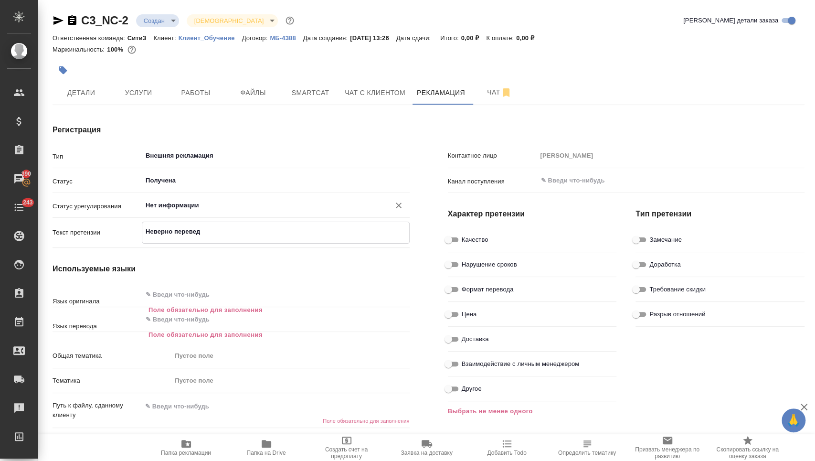
type textarea "x"
type textarea "Неверно переведен"
type textarea "x"
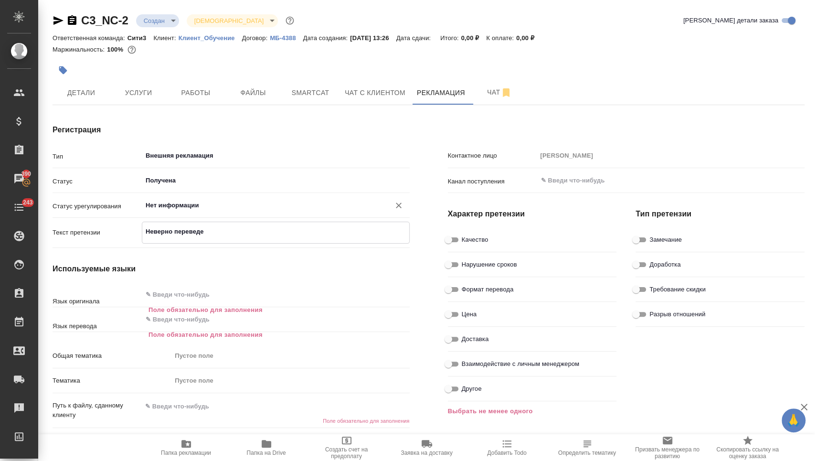
type textarea "x"
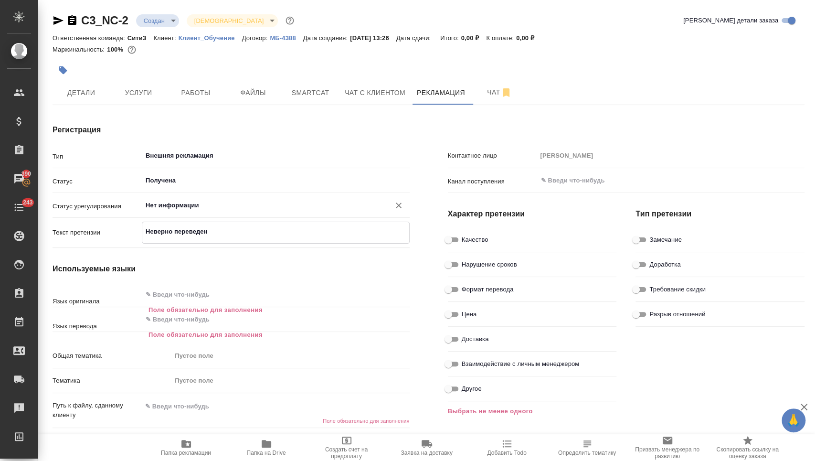
type textarea "Неверно переведено"
type textarea "x"
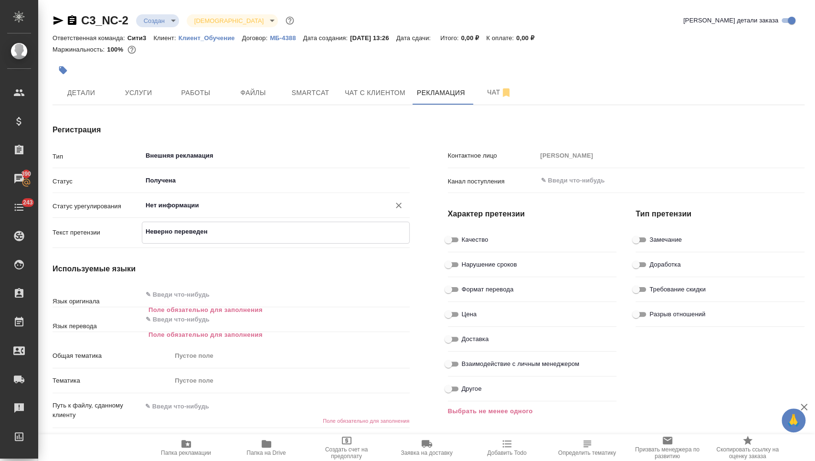
type textarea "x"
type textarea "Неверно переведено"
type textarea "x"
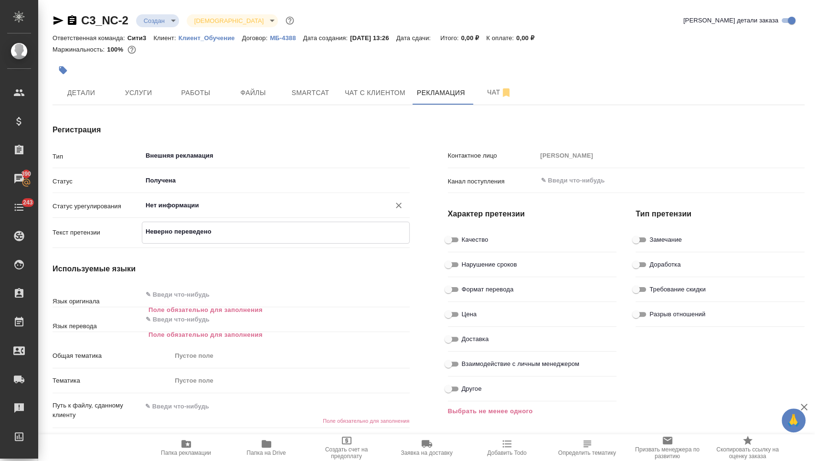
type textarea "x"
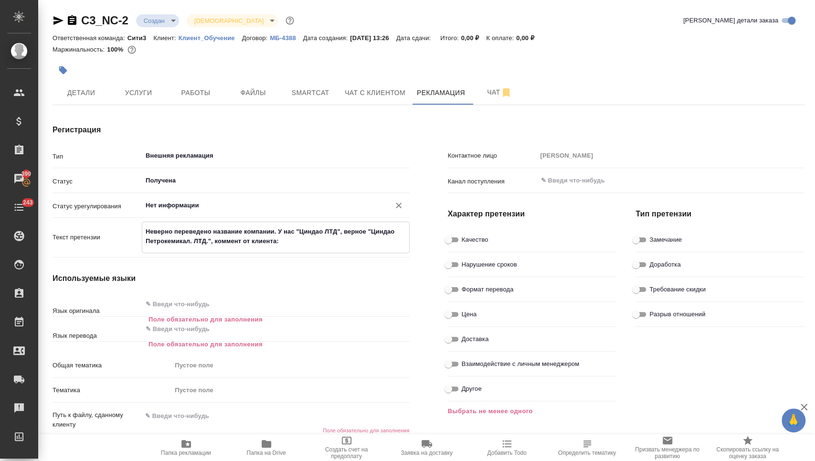
paste textarea "очень просим внимательнее относиться и проверять переводы перед отправкой к нам…"
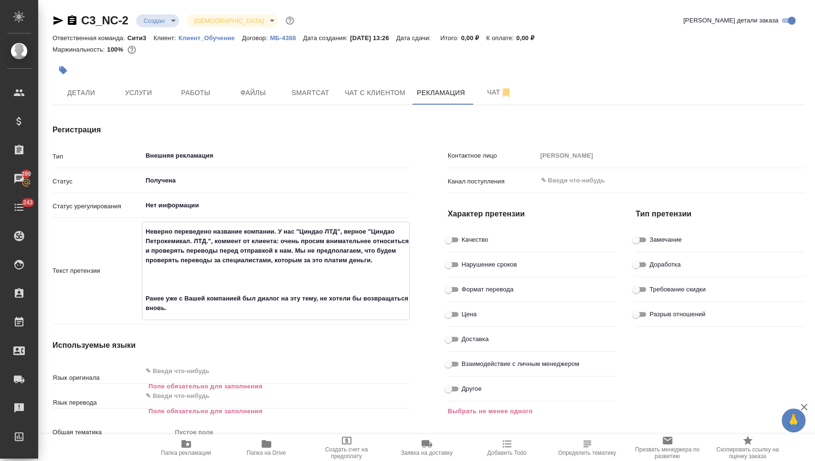
click at [144, 296] on textarea "Неверно переведено название компании. У нас "Циндао ЛТД", верное "Циндао Петрок…" at bounding box center [275, 269] width 267 height 93
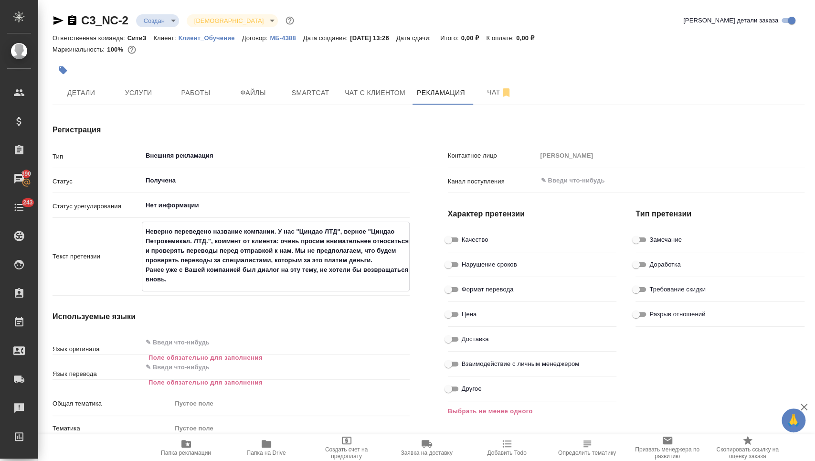
click at [285, 240] on textarea "Неверно переведено название компании. У нас "Циндао ЛТД", верное "Циндао Петрок…" at bounding box center [275, 255] width 267 height 64
click at [260, 276] on textarea "Неверно переведено название компании. У нас "Циндао ЛТД", верное "Циндао Петрок…" at bounding box center [275, 255] width 267 height 64
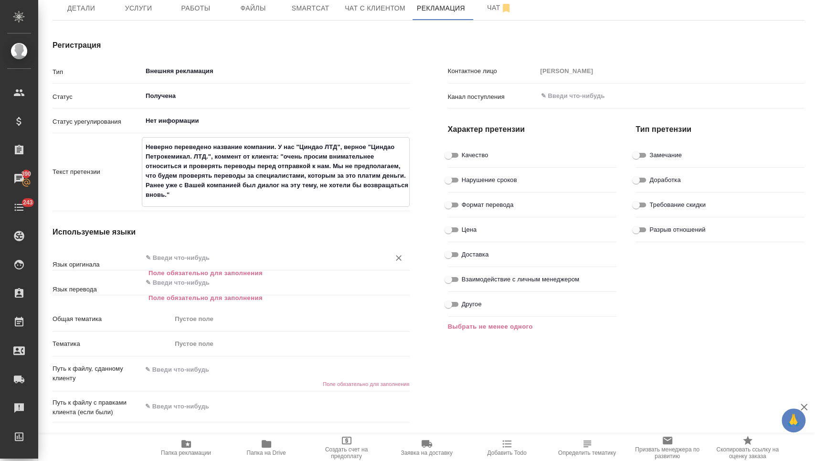
scroll to position [104, 0]
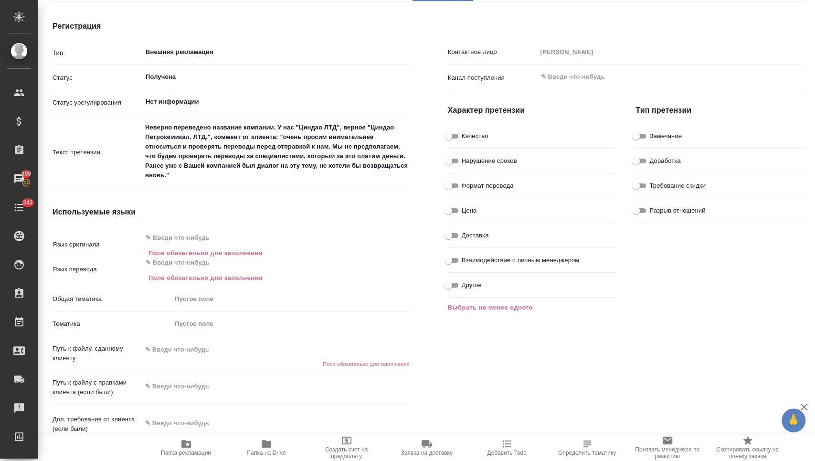
click at [428, 275] on div "Регистрация Тип Внешняя рекламация ​ Статус Получена ​ Статус урегулирования Не…" at bounding box center [230, 247] width 395 height 493
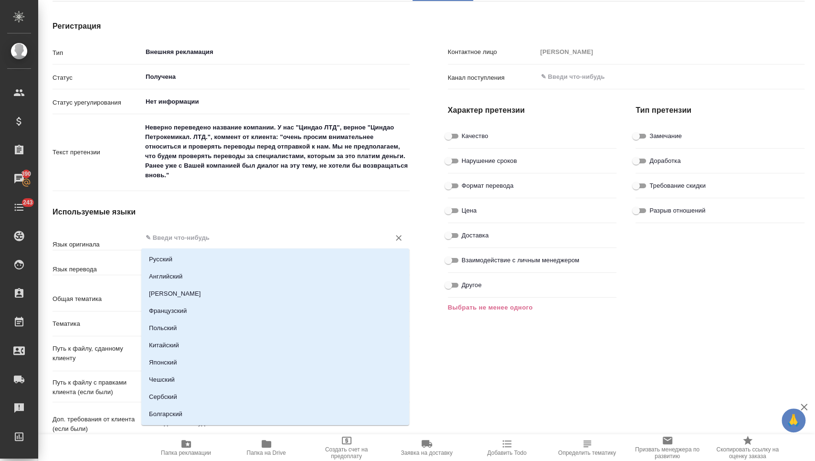
click at [174, 237] on input "text" at bounding box center [260, 237] width 230 height 11
click at [171, 271] on li "Английский" at bounding box center [275, 276] width 268 height 17
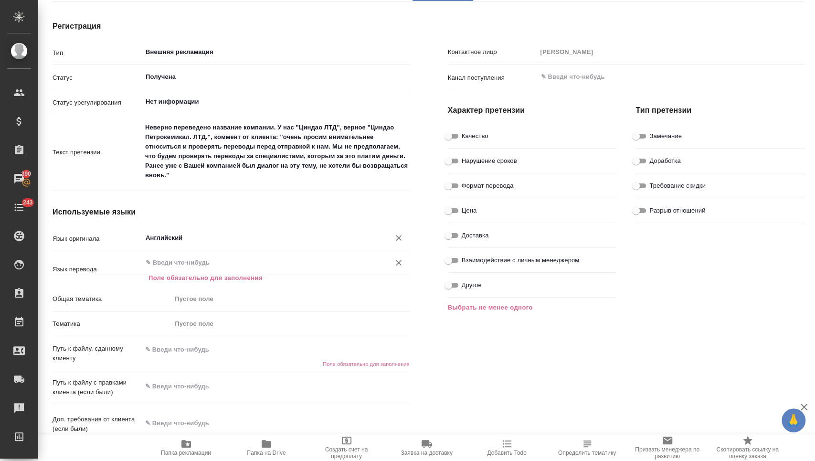
click at [178, 263] on input "text" at bounding box center [260, 262] width 230 height 11
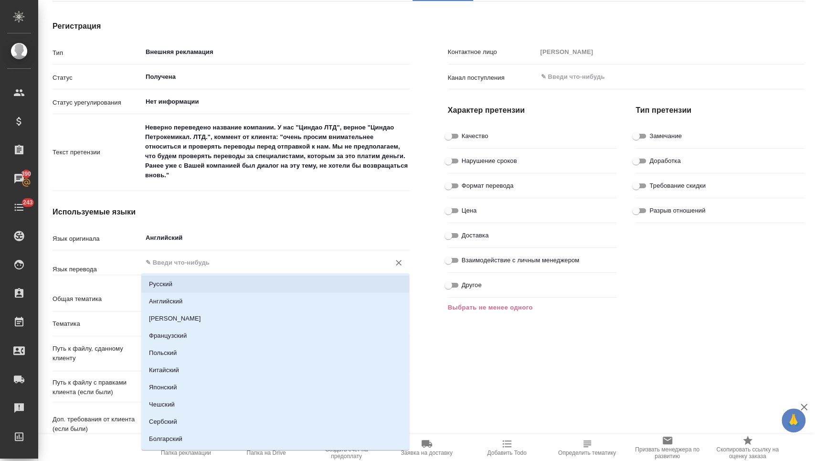
click at [177, 280] on li "Русский" at bounding box center [275, 283] width 268 height 17
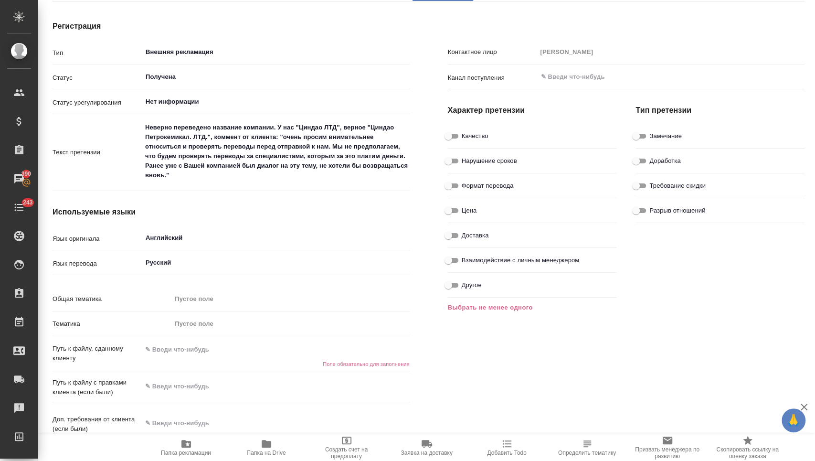
click at [188, 299] on div "Пустое поле" at bounding box center [286, 299] width 223 height 10
click at [194, 328] on div "Пустое поле" at bounding box center [290, 324] width 238 height 16
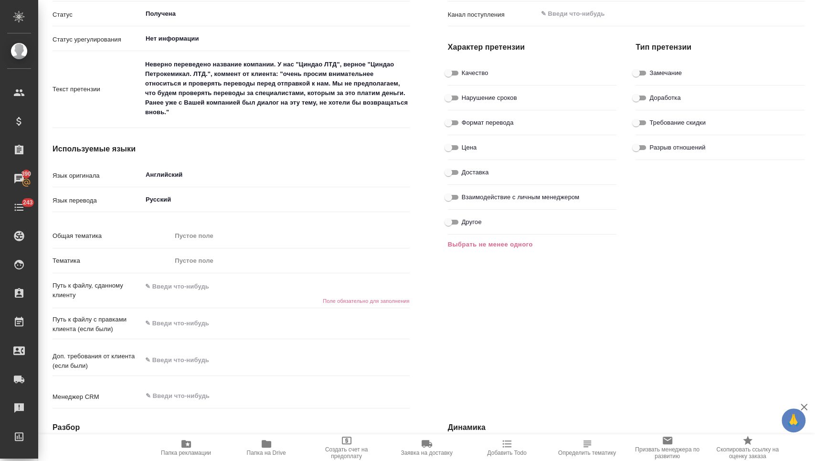
scroll to position [178, 0]
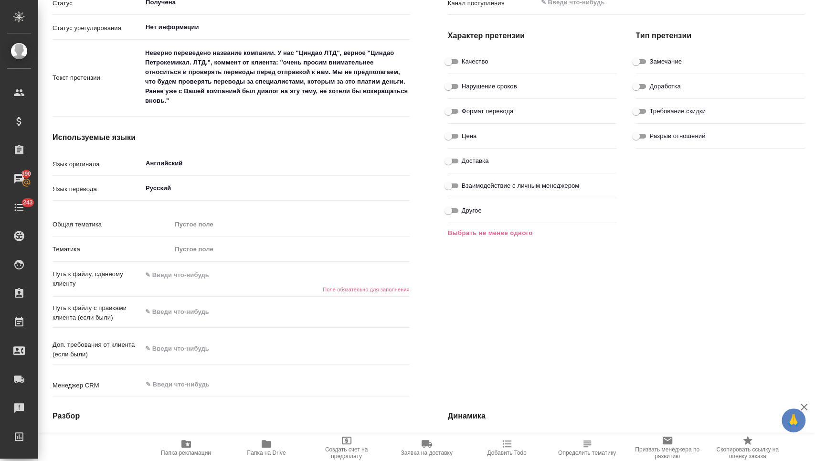
click at [268, 441] on icon "button" at bounding box center [267, 444] width 10 height 8
click at [176, 273] on textarea at bounding box center [276, 275] width 268 height 16
paste textarea "https://drive.awatera.com/s/4o9eBgAHRJWebRb"
click at [179, 311] on textarea at bounding box center [276, 312] width 268 height 16
drag, startPoint x: 208, startPoint y: 317, endPoint x: 114, endPoint y: 313, distance: 94.1
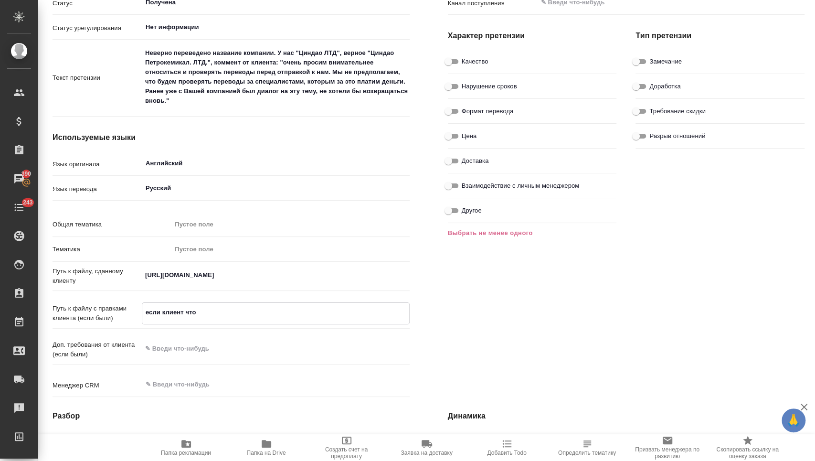
click at [114, 313] on div "Путь к файлу с правками клиента (если были) если клиент что x" at bounding box center [231, 313] width 357 height 22
paste textarea "https://drive.awatera.com/s/69Ea5amL65896Gg"
click at [179, 356] on textarea at bounding box center [275, 349] width 267 height 16
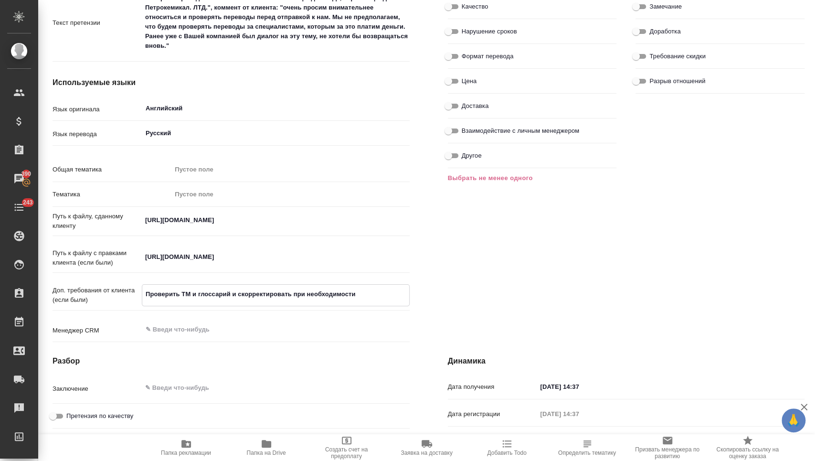
scroll to position [215, 0]
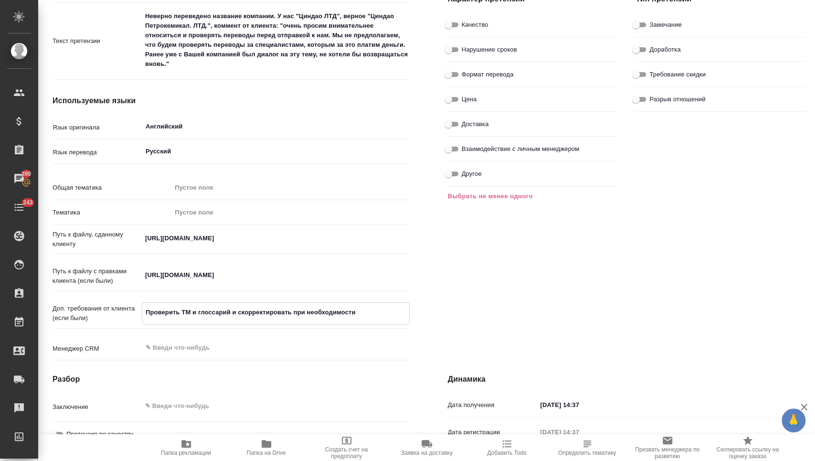
click at [346, 243] on textarea "https://drive.awatera.com/s/4o9eBgAHRJWebRb" at bounding box center [276, 238] width 268 height 16
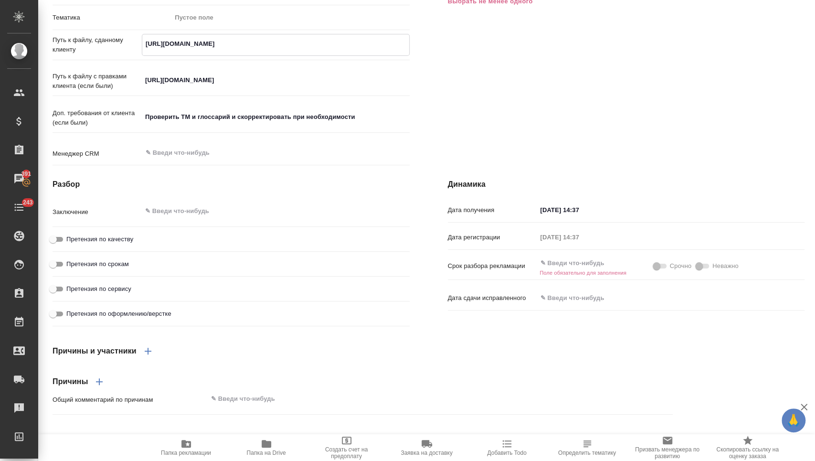
scroll to position [428, 0]
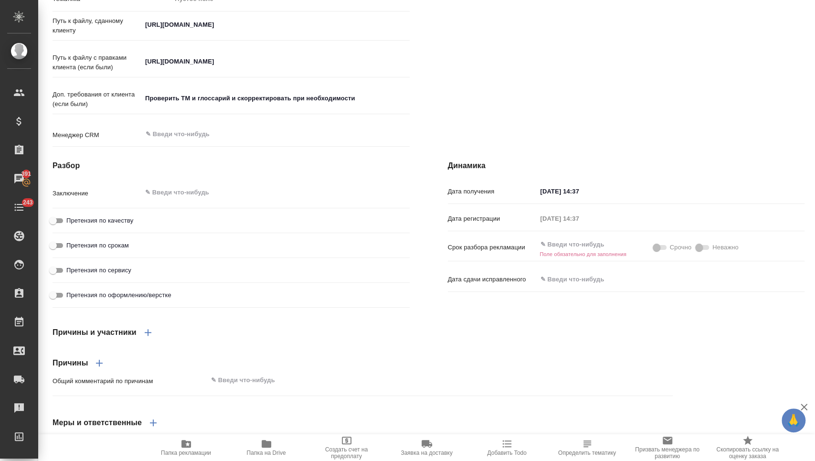
click at [75, 225] on span "Претензия по качеству" at bounding box center [99, 221] width 67 height 10
click at [70, 226] on input "Претензия по качеству" at bounding box center [53, 220] width 34 height 11
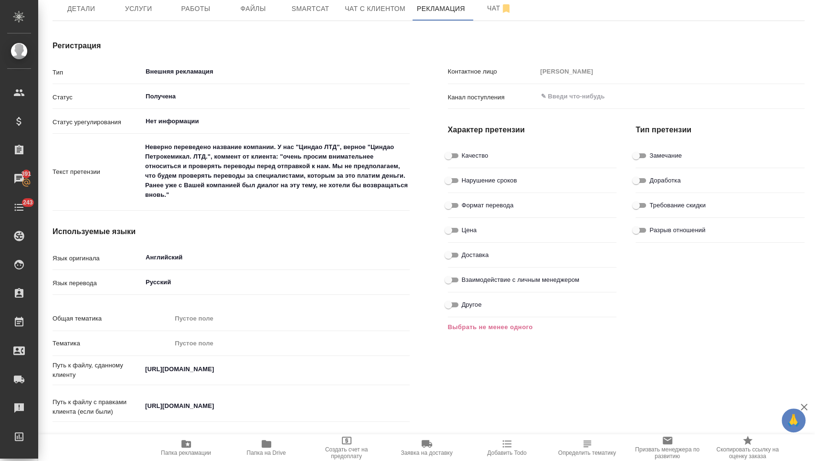
scroll to position [88, 0]
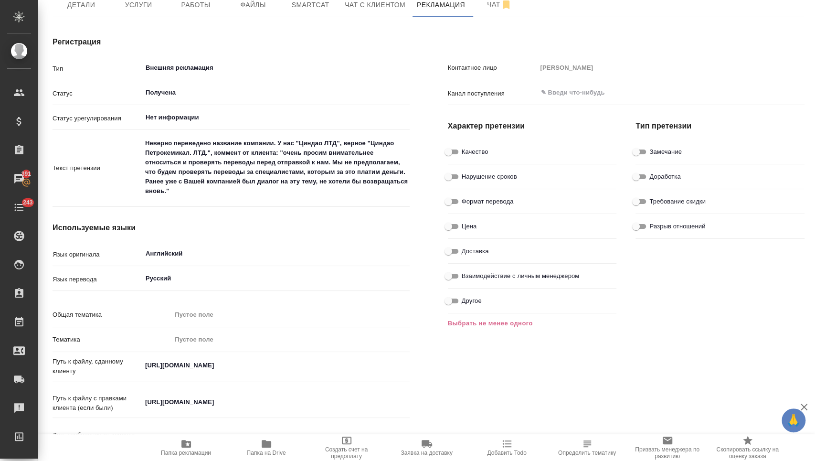
click at [456, 146] on input "Качество" at bounding box center [448, 151] width 34 height 11
click at [642, 171] on input "Доработка" at bounding box center [636, 176] width 34 height 11
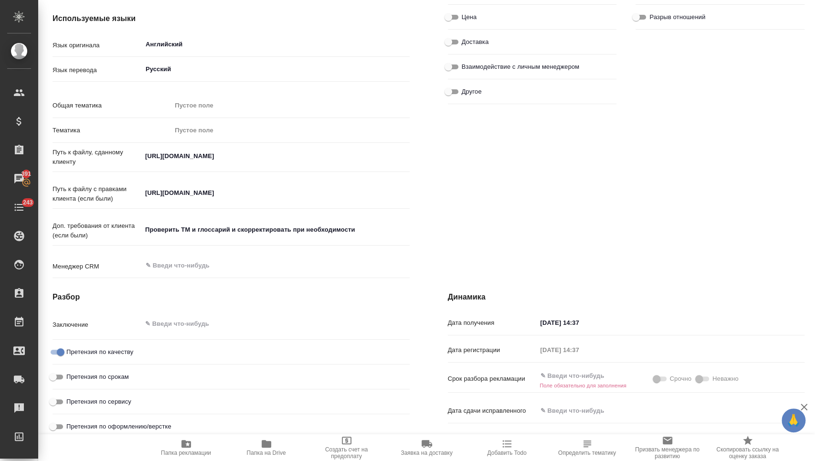
scroll to position [322, 0]
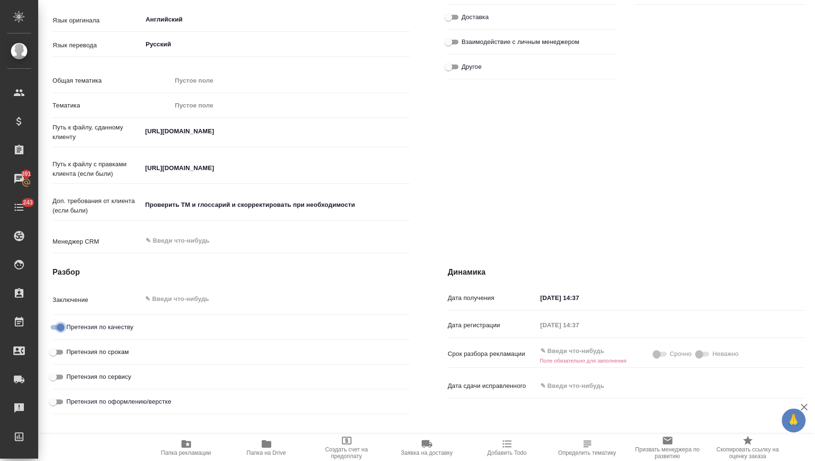
click at [59, 333] on input "Претензия по качеству" at bounding box center [60, 326] width 34 height 11
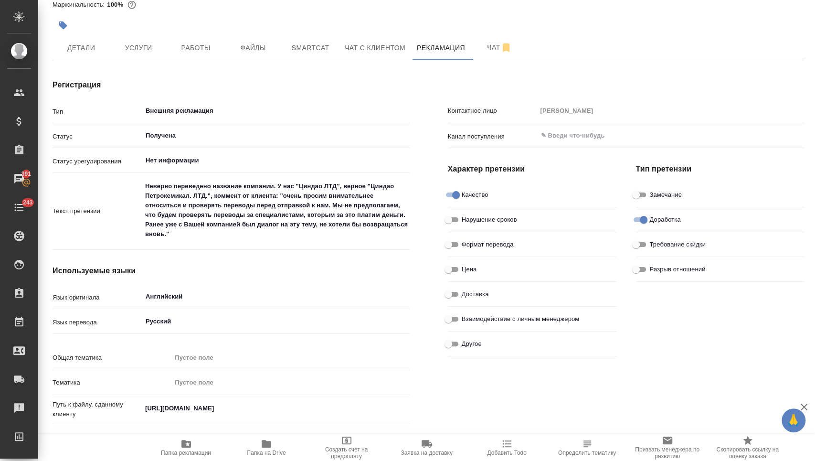
scroll to position [0, 0]
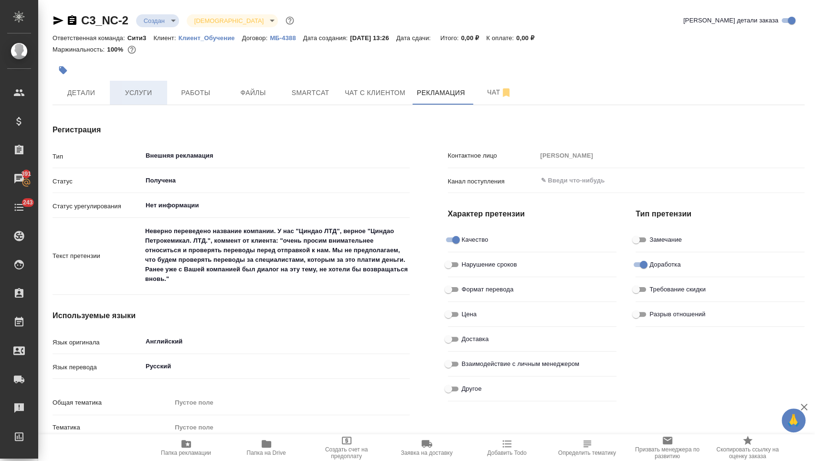
click at [145, 100] on button "Услуги" at bounding box center [138, 93] width 57 height 24
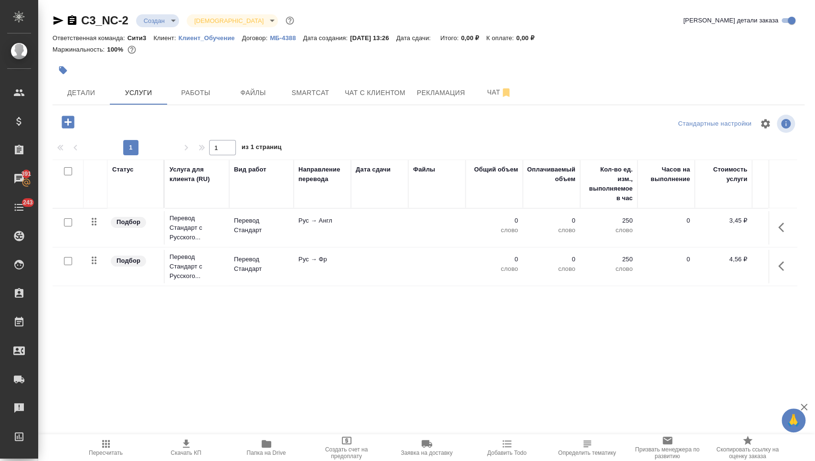
click at [64, 125] on icon "button" at bounding box center [68, 122] width 12 height 12
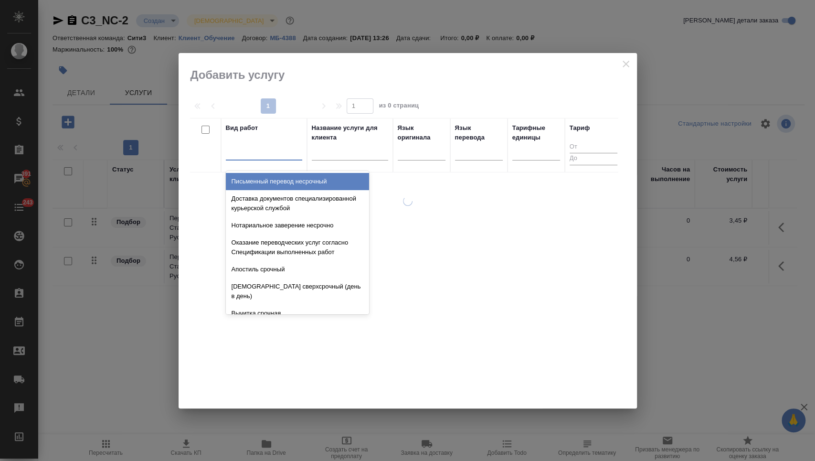
click at [266, 154] on div at bounding box center [264, 151] width 76 height 14
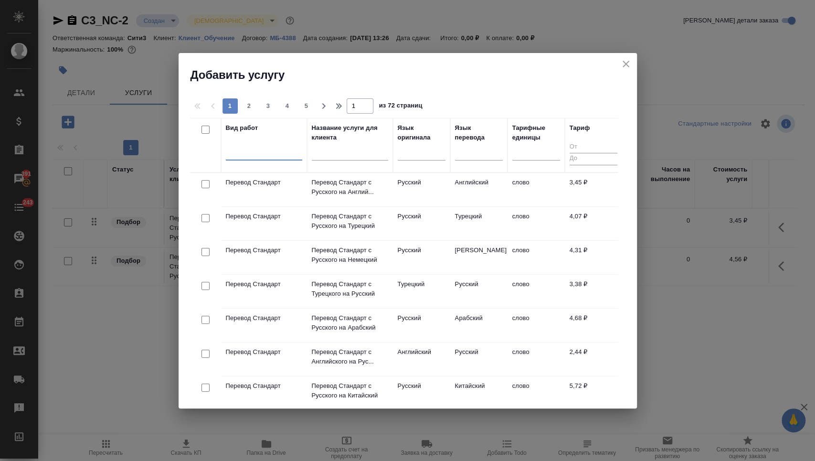
drag, startPoint x: 256, startPoint y: 145, endPoint x: 228, endPoint y: 146, distance: 28.2
click at [227, 146] on div at bounding box center [264, 151] width 76 height 14
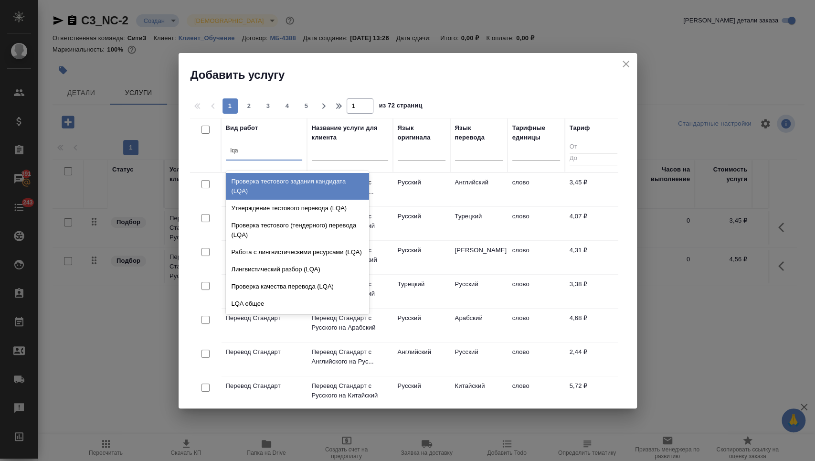
scroll to position [27, 0]
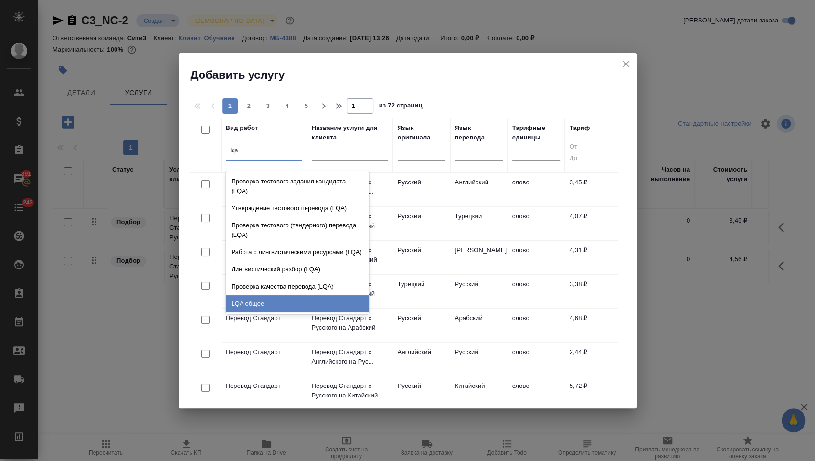
click at [272, 299] on div "LQA общее" at bounding box center [297, 303] width 143 height 17
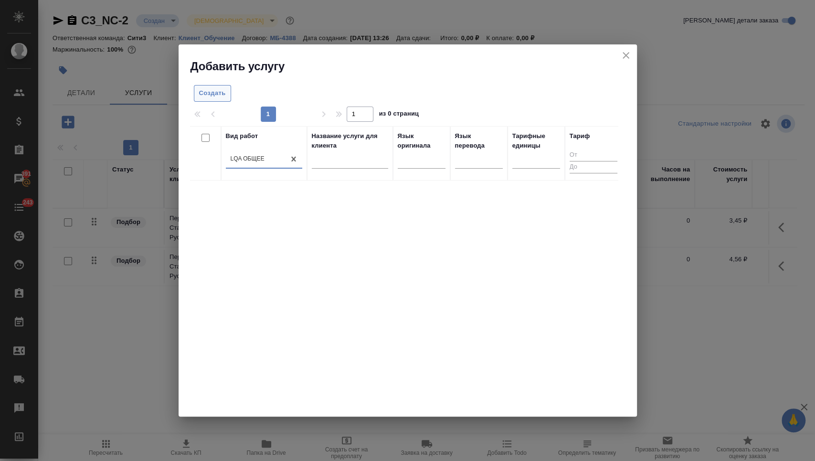
click at [208, 85] on button "Создать" at bounding box center [212, 93] width 37 height 17
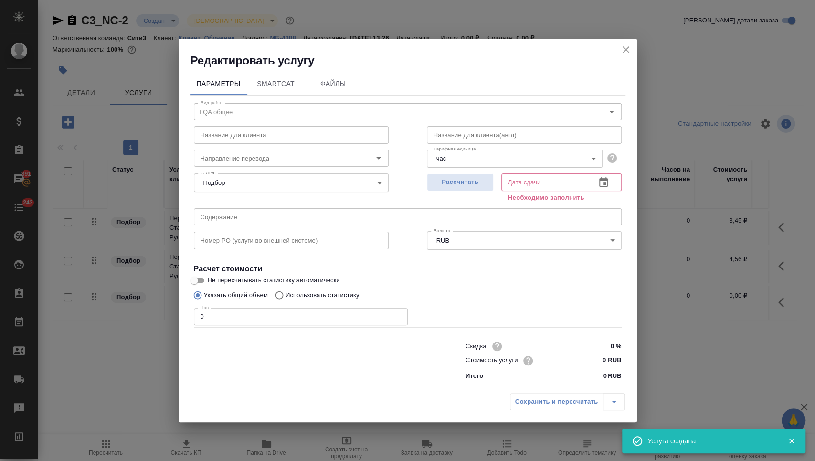
click at [230, 317] on input "0" at bounding box center [301, 316] width 214 height 17
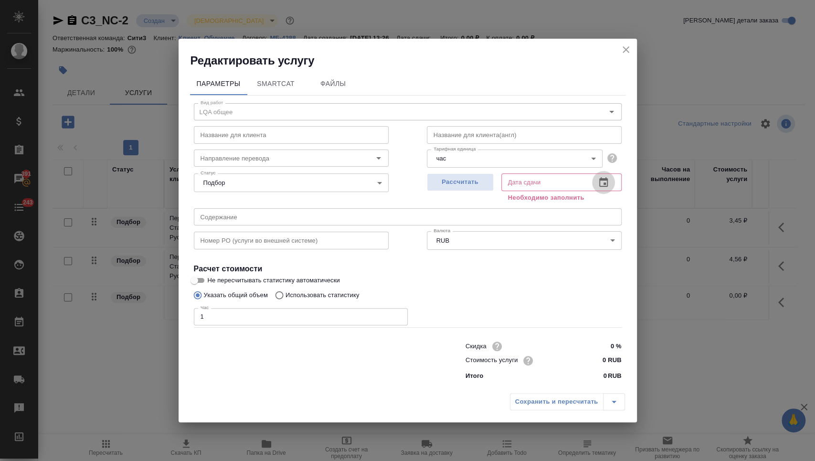
click at [601, 177] on icon "button" at bounding box center [603, 182] width 11 height 11
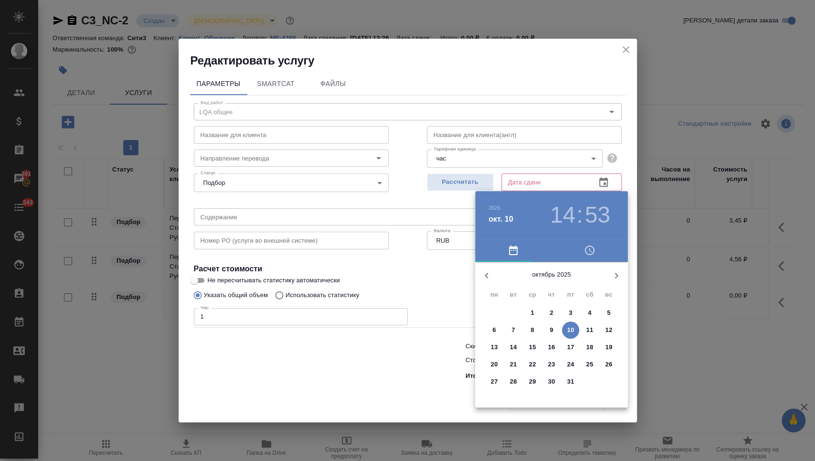
click at [565, 326] on span "10" at bounding box center [570, 330] width 17 height 10
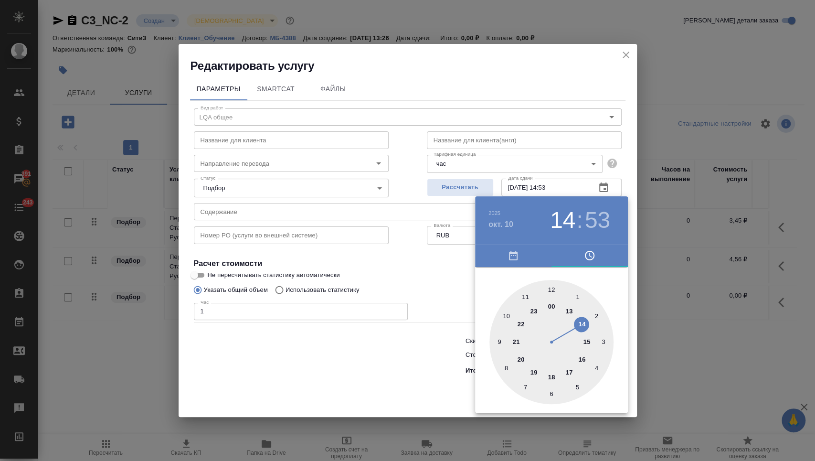
click at [417, 389] on div at bounding box center [407, 230] width 815 height 461
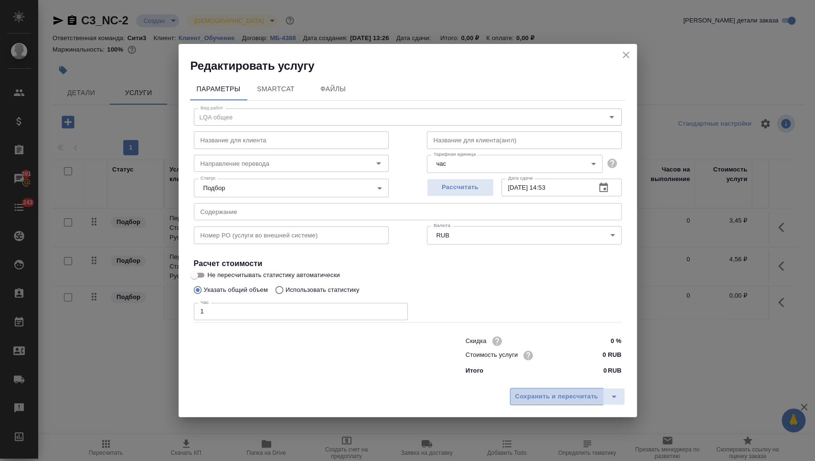
click at [524, 394] on span "Сохранить и пересчитать" at bounding box center [556, 396] width 83 height 11
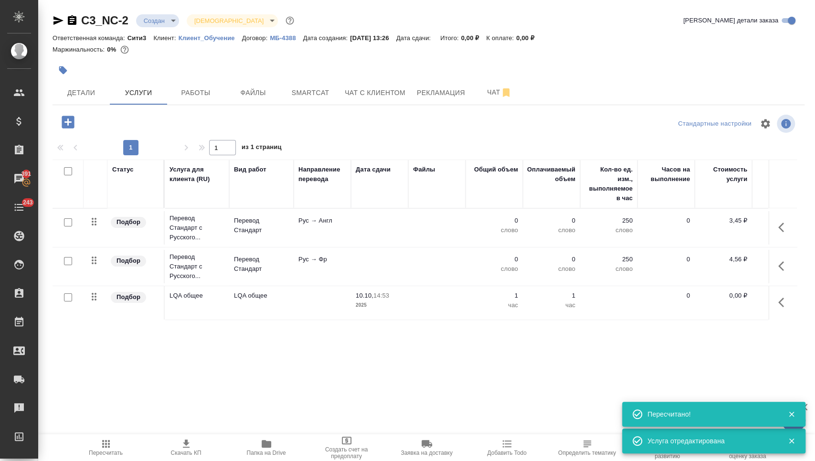
click at [782, 297] on icon "button" at bounding box center [783, 301] width 11 height 11
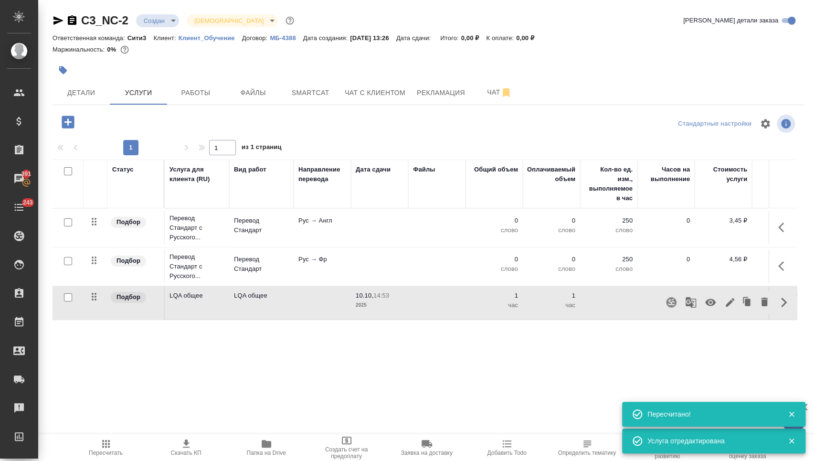
click at [705, 300] on icon "button" at bounding box center [710, 301] width 11 height 11
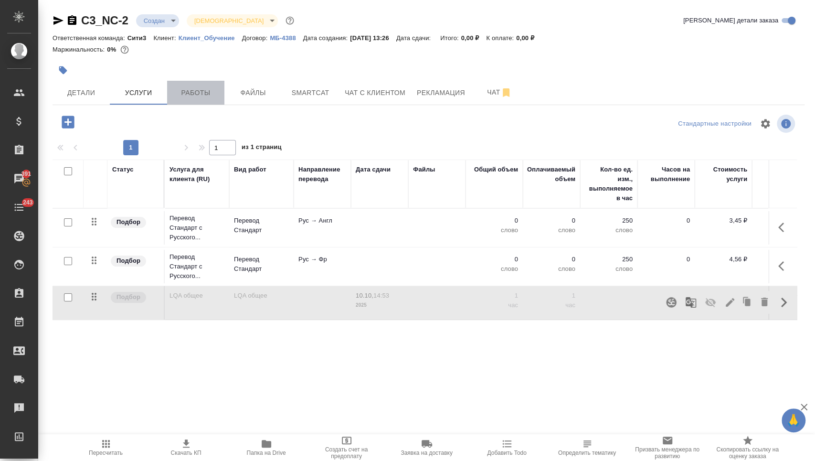
click at [204, 93] on span "Работы" at bounding box center [196, 93] width 46 height 12
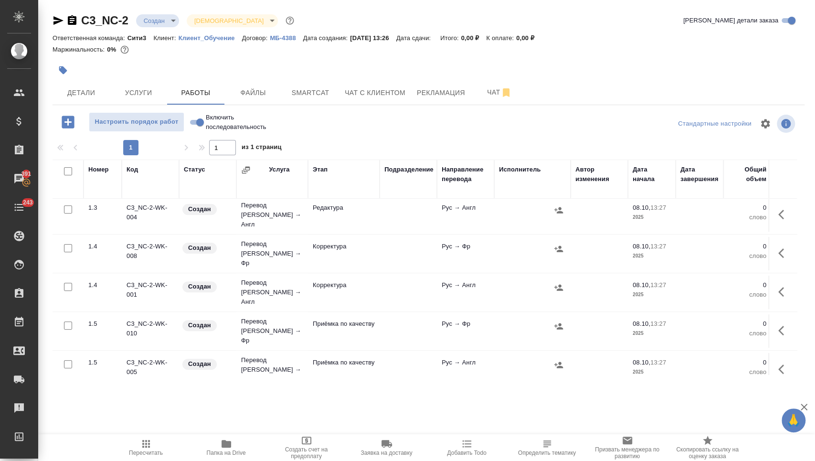
scroll to position [205, 0]
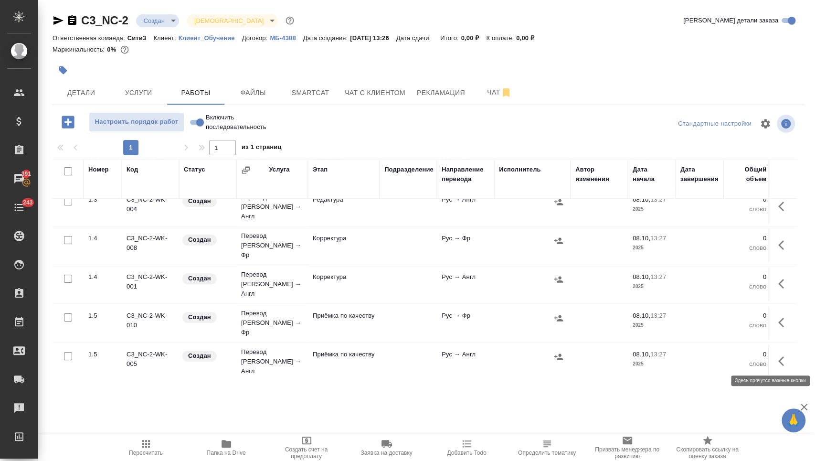
click at [786, 391] on icon "button" at bounding box center [783, 396] width 11 height 11
click at [716, 391] on icon "button" at bounding box center [713, 396] width 11 height 11
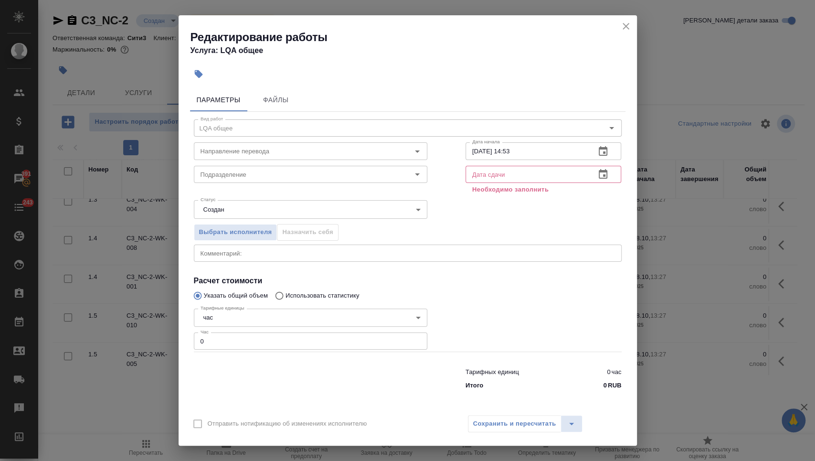
click at [267, 129] on div "Направление перевода Направление перевода" at bounding box center [311, 149] width 272 height 61
click at [629, 26] on icon "close" at bounding box center [625, 26] width 11 height 11
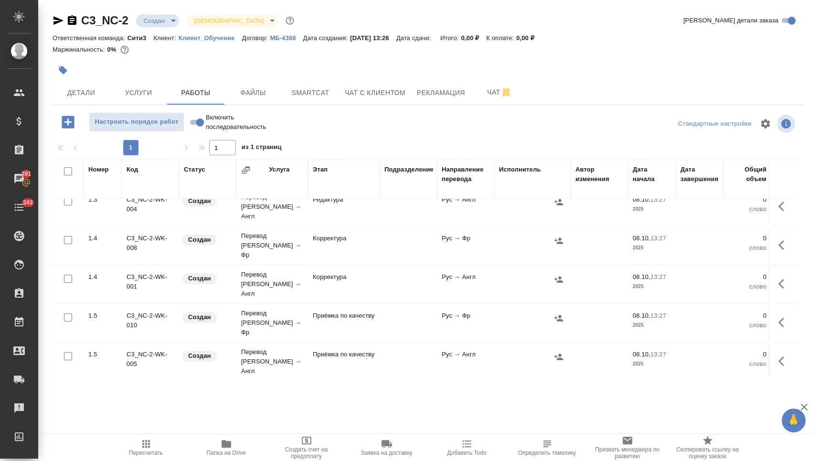
click at [781, 391] on icon "button" at bounding box center [783, 396] width 11 height 11
click at [748, 392] on icon "button" at bounding box center [748, 396] width 7 height 9
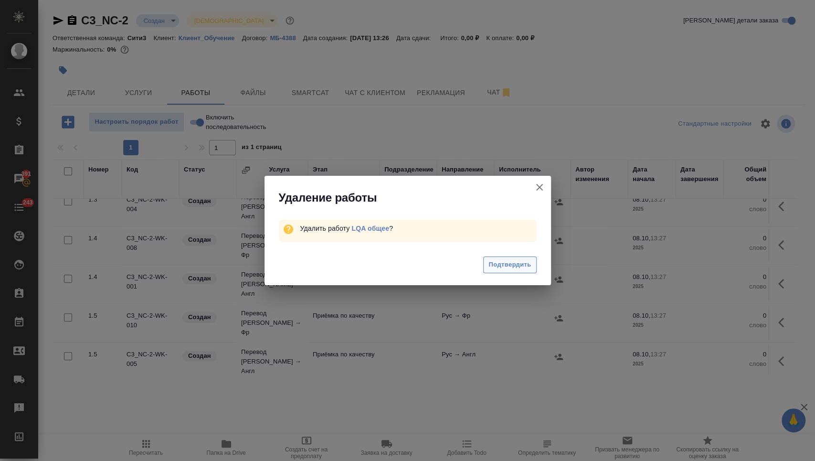
click at [506, 258] on button "Подтвердить" at bounding box center [509, 264] width 53 height 17
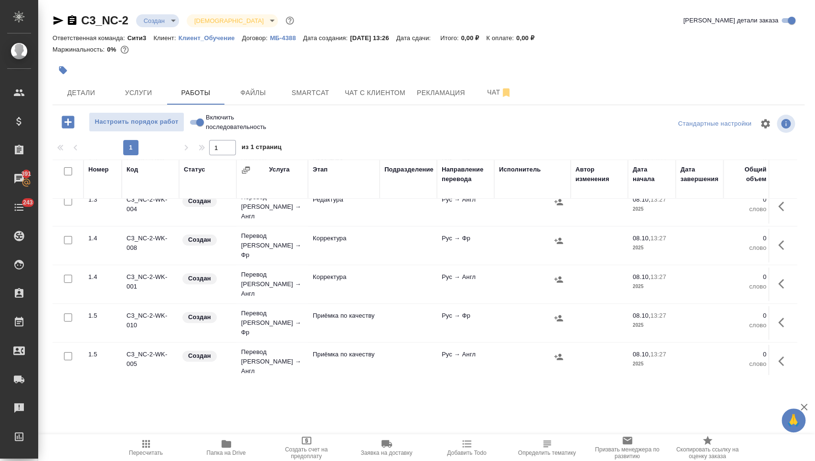
click at [142, 77] on div at bounding box center [303, 70] width 501 height 21
click at [142, 94] on span "Услуги" at bounding box center [139, 93] width 46 height 12
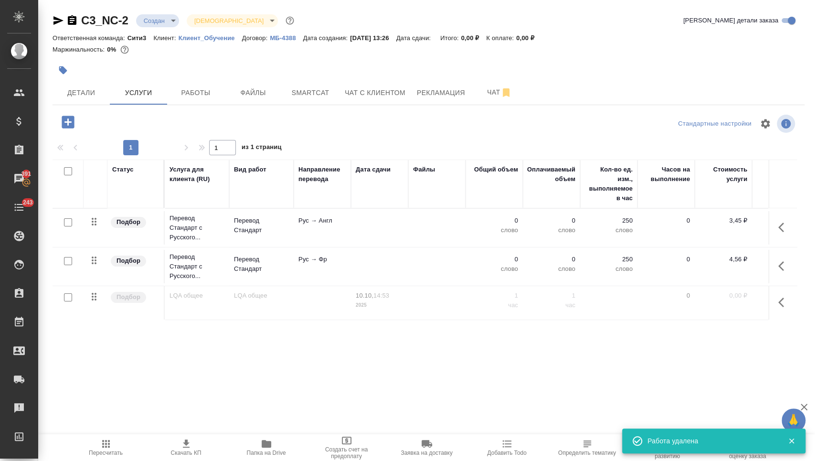
click at [774, 301] on button "button" at bounding box center [783, 302] width 23 height 23
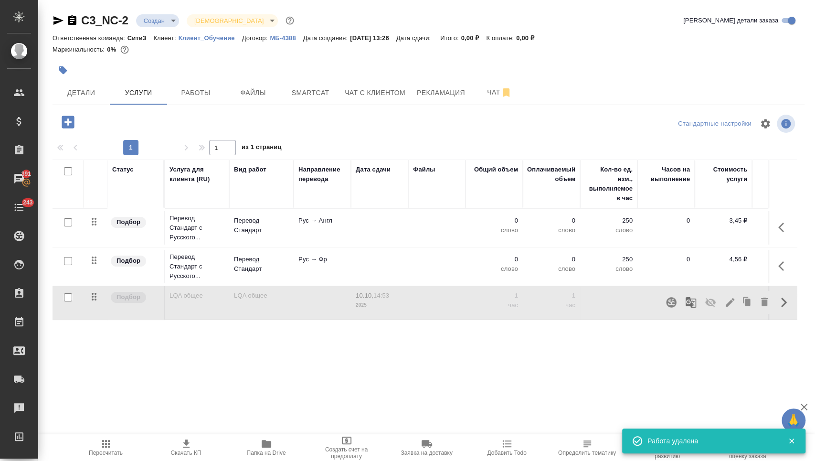
click at [759, 302] on icon "button" at bounding box center [764, 301] width 11 height 11
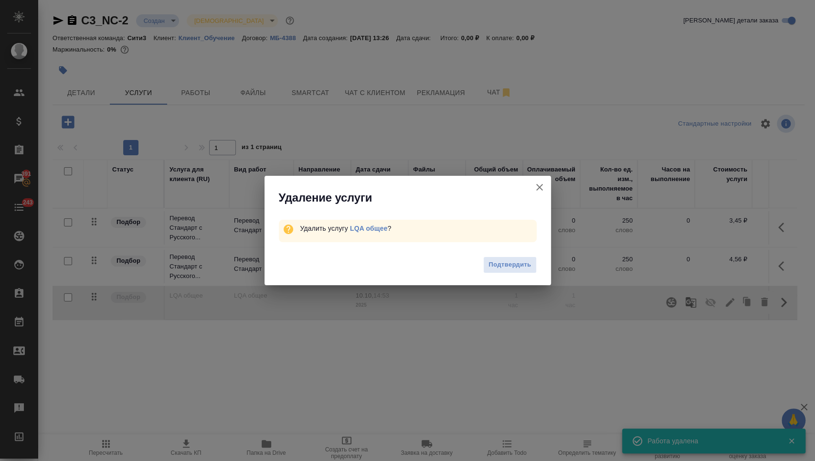
click at [514, 256] on button "Подтвердить" at bounding box center [509, 264] width 53 height 17
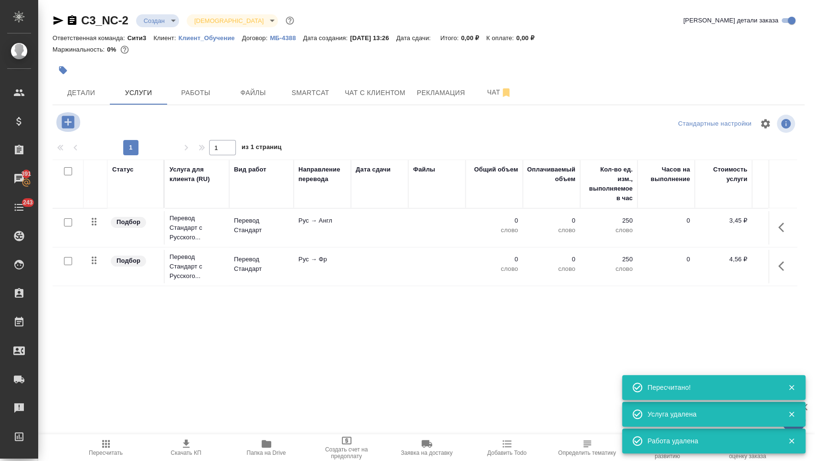
click at [65, 119] on icon "button" at bounding box center [68, 122] width 12 height 12
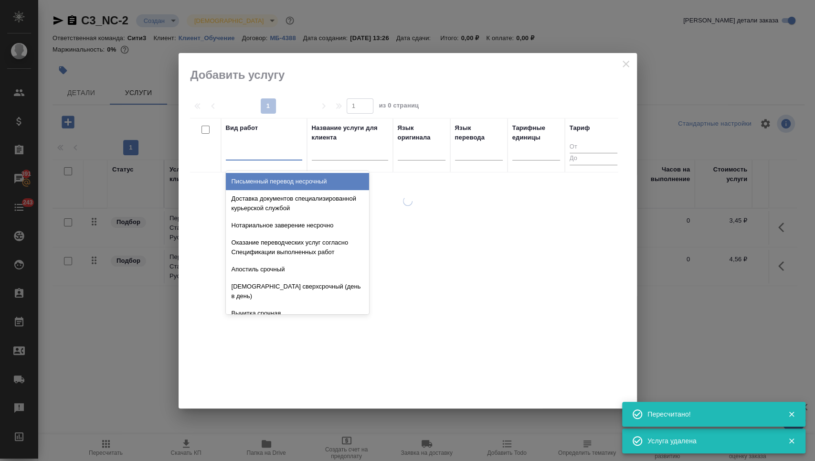
click at [292, 146] on div at bounding box center [264, 151] width 76 height 14
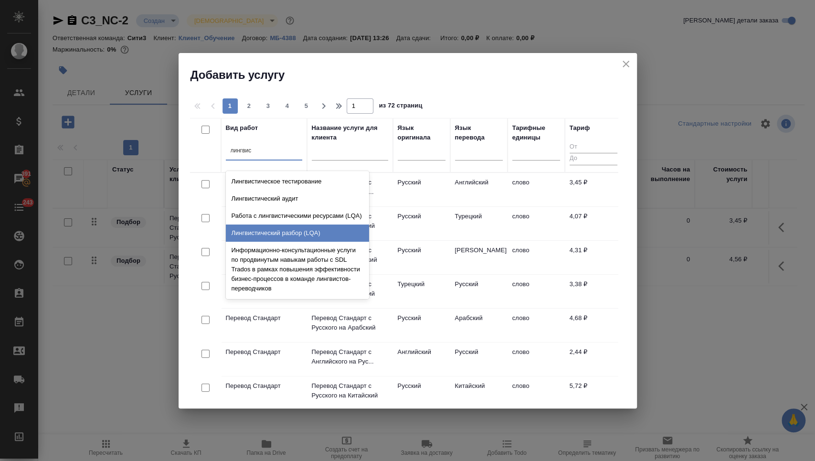
click at [325, 238] on div "Лингвистический разбор (LQA)" at bounding box center [297, 232] width 143 height 17
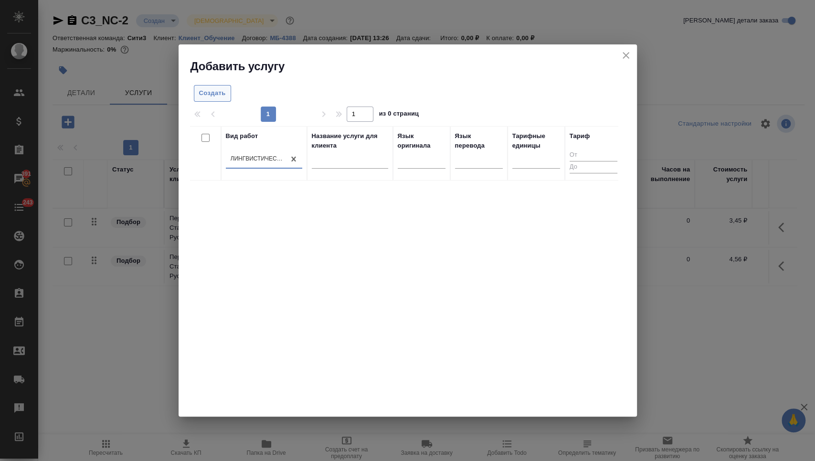
click at [218, 91] on span "Создать" at bounding box center [212, 93] width 27 height 11
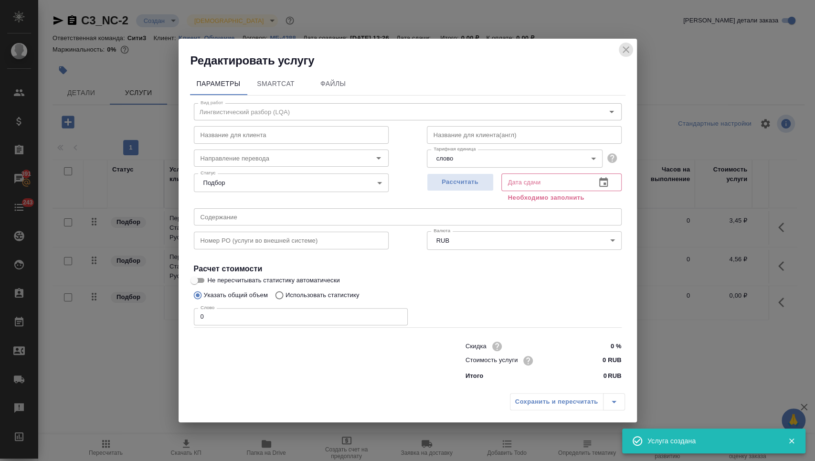
click at [629, 46] on icon "close" at bounding box center [625, 49] width 11 height 11
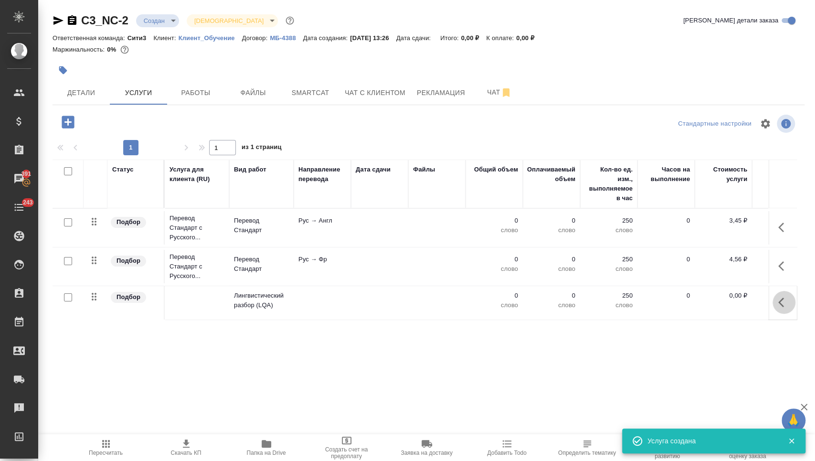
click at [792, 301] on button "button" at bounding box center [783, 302] width 23 height 23
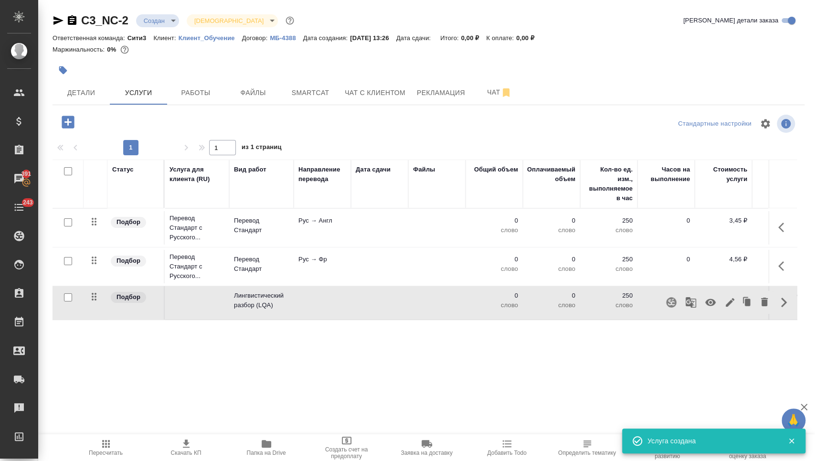
click at [707, 297] on icon "button" at bounding box center [710, 301] width 11 height 11
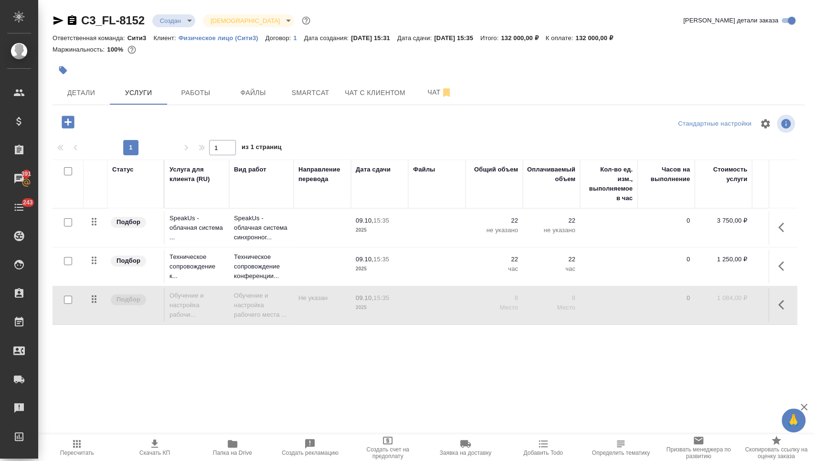
click at [783, 294] on button "button" at bounding box center [783, 304] width 23 height 23
click at [708, 305] on icon "button" at bounding box center [710, 304] width 11 height 11
click at [84, 450] on span "Пересчитать" at bounding box center [77, 452] width 34 height 7
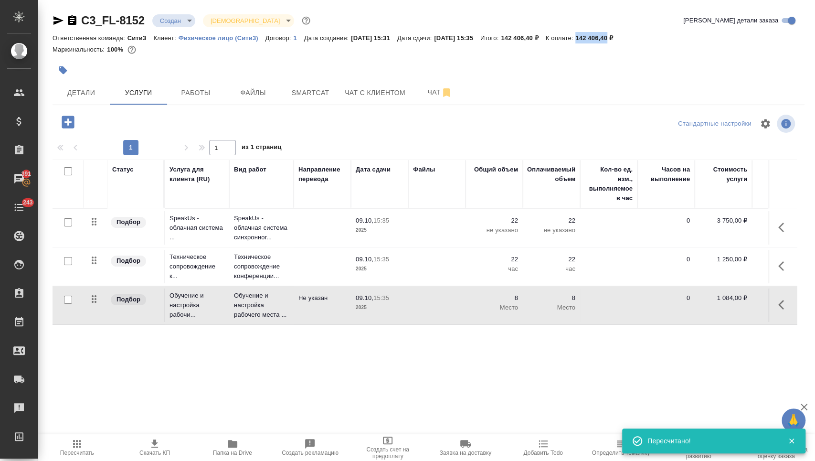
drag, startPoint x: 609, startPoint y: 39, endPoint x: 640, endPoint y: 38, distance: 31.0
click at [620, 38] on p "142 406,40 ₽" at bounding box center [597, 37] width 44 height 7
copy p "142 406,40"
click at [613, 302] on td at bounding box center [608, 304] width 57 height 33
